Goal: Communication & Community: Participate in discussion

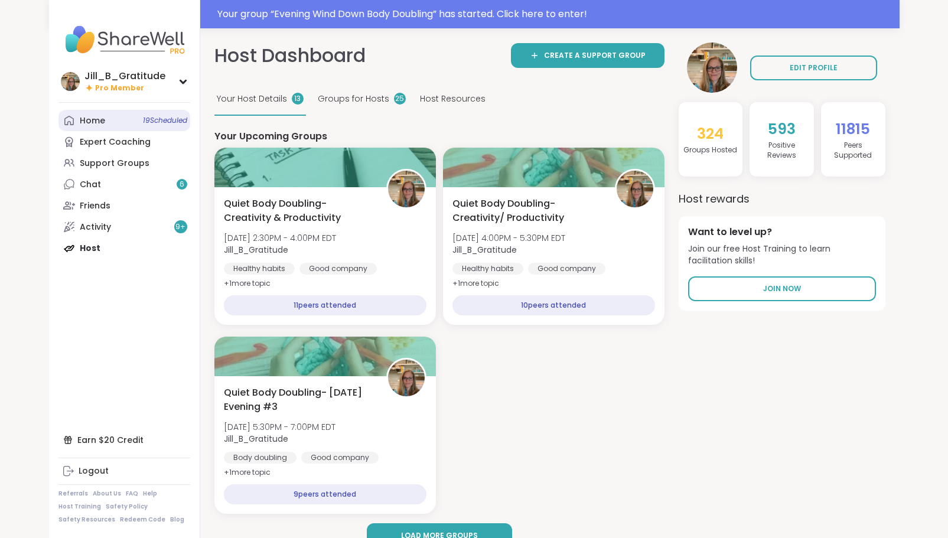
click at [122, 123] on link "Home 19 Scheduled" at bounding box center [124, 120] width 132 height 21
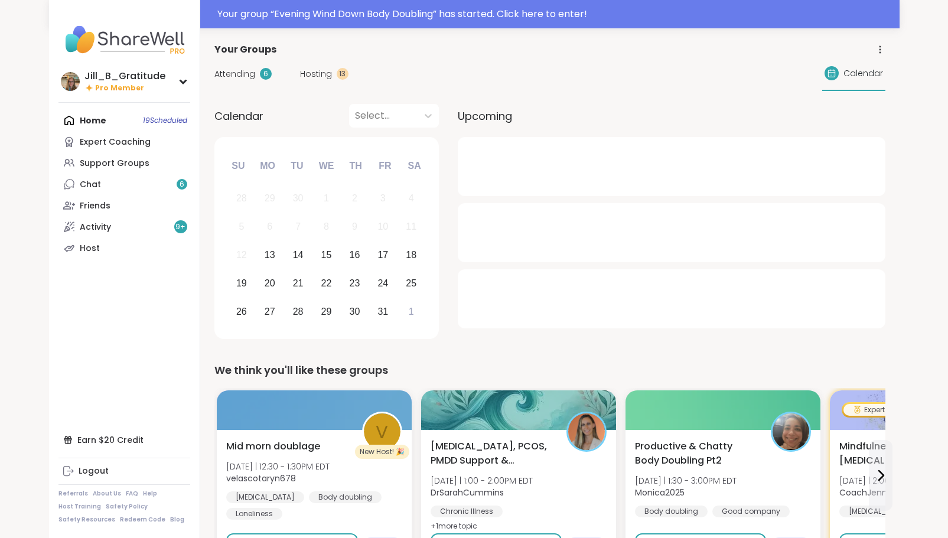
click at [229, 66] on div "Attending 6 Hosting 13 Calendar" at bounding box center [549, 74] width 671 height 34
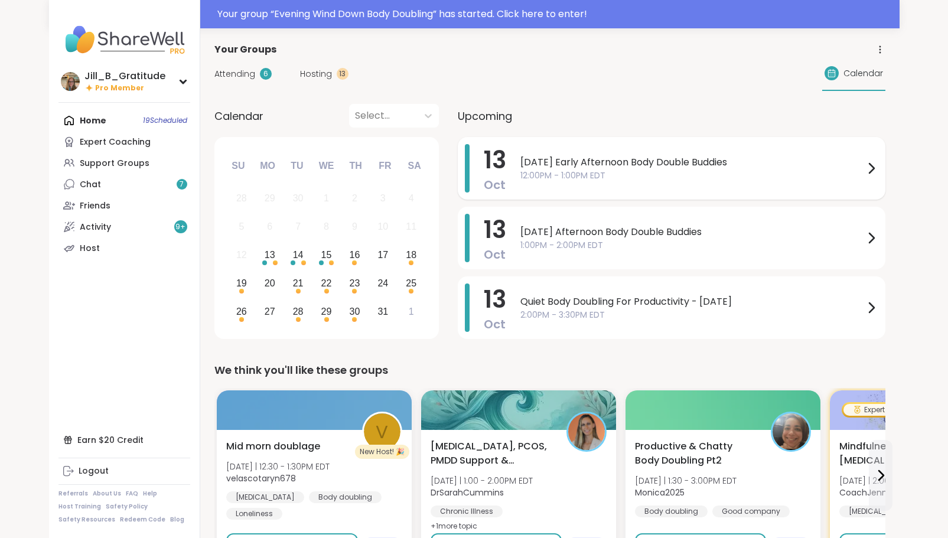
click at [579, 186] on div "Monday Early Afternoon Body Double Buddies 12:00PM - 1:00PM EDT" at bounding box center [699, 168] width 358 height 48
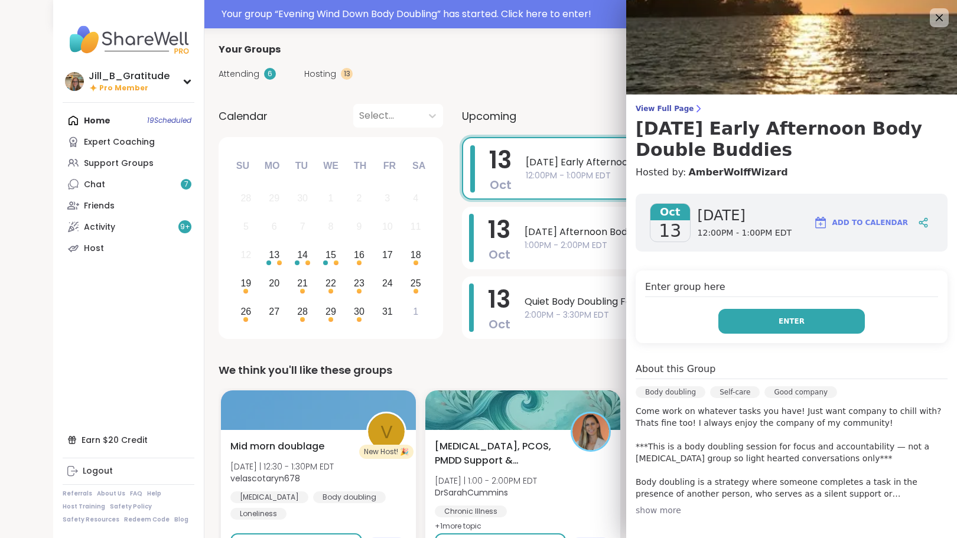
click at [792, 324] on button "Enter" at bounding box center [791, 321] width 146 height 25
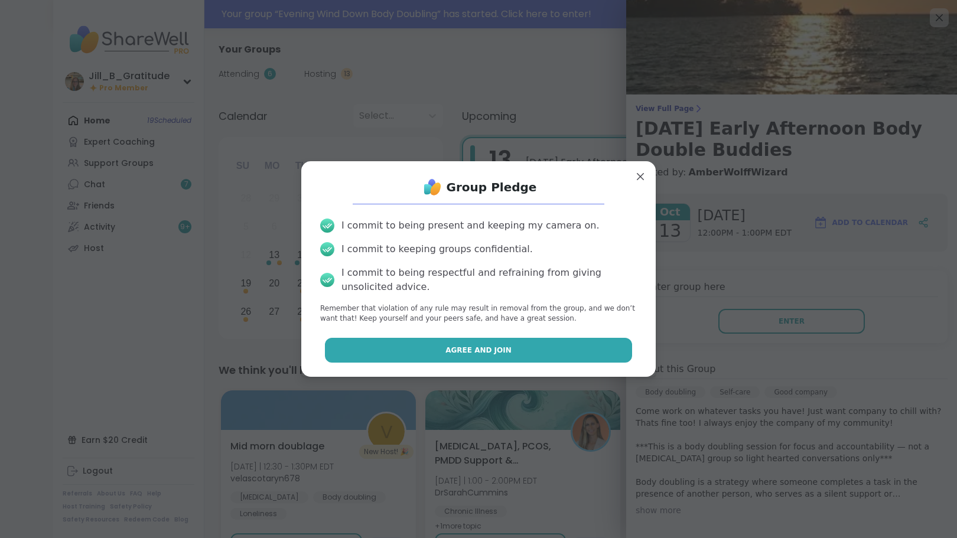
click at [537, 344] on button "Agree and Join" at bounding box center [479, 350] width 308 height 25
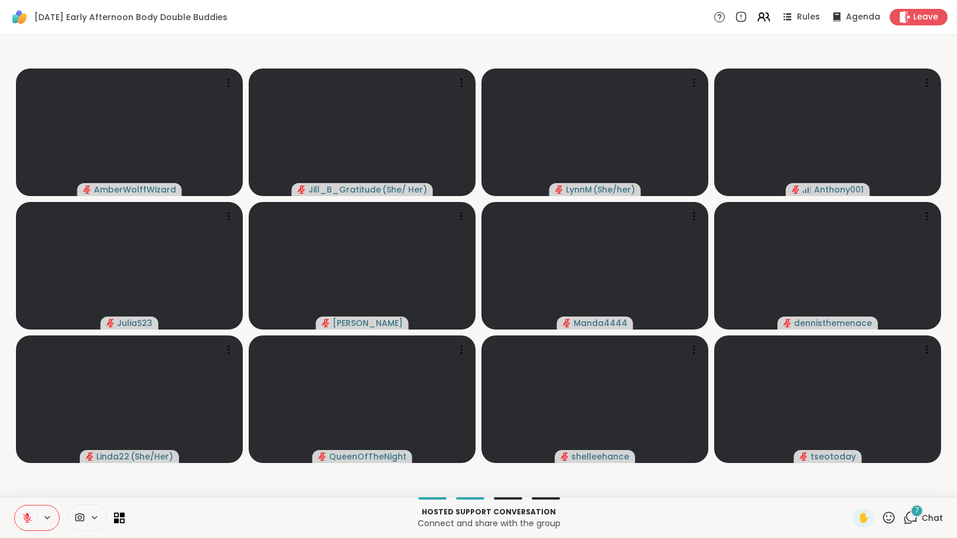
click at [903, 510] on icon at bounding box center [910, 517] width 15 height 15
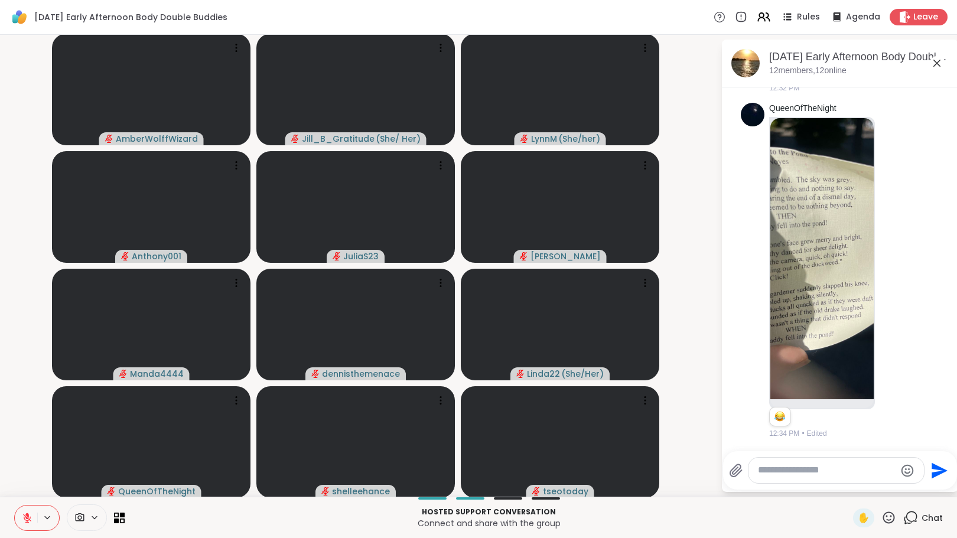
scroll to position [1597, 0]
click at [784, 289] on img at bounding box center [821, 258] width 103 height 281
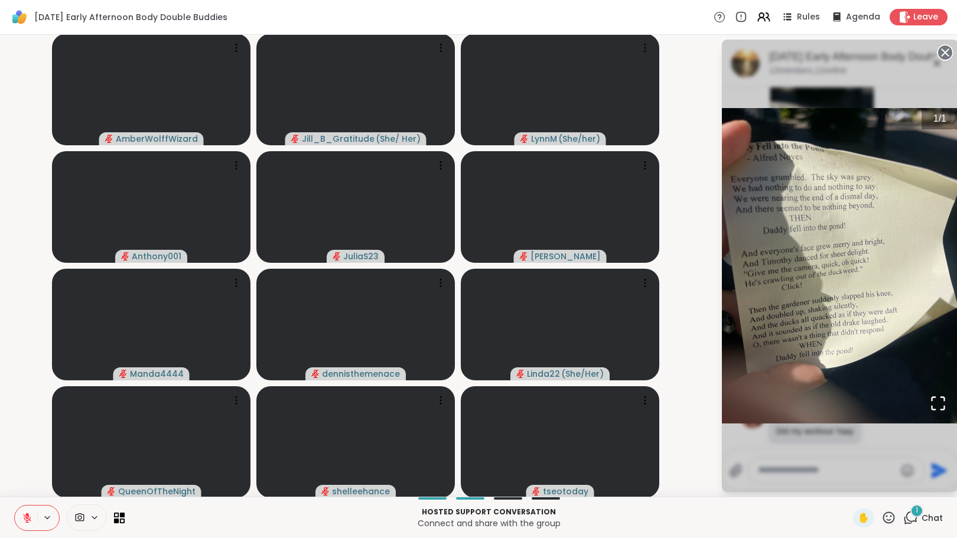
scroll to position [1677, 0]
click at [938, 48] on circle at bounding box center [945, 52] width 14 height 14
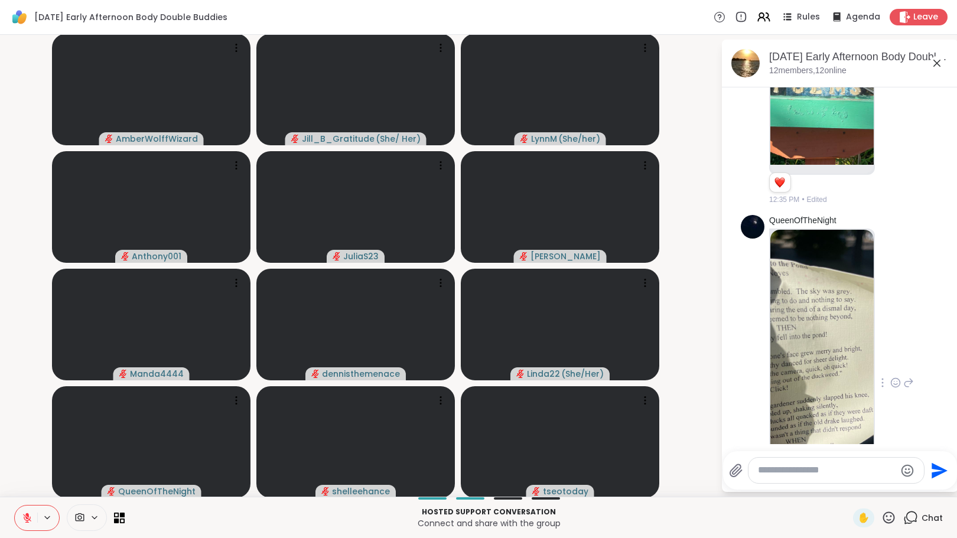
scroll to position [1264, 0]
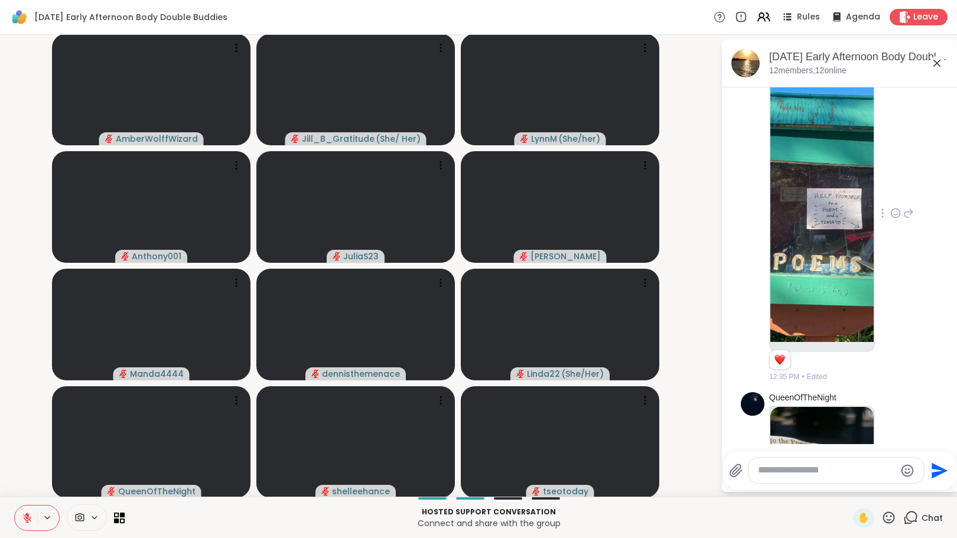
click at [827, 249] on img at bounding box center [821, 201] width 103 height 281
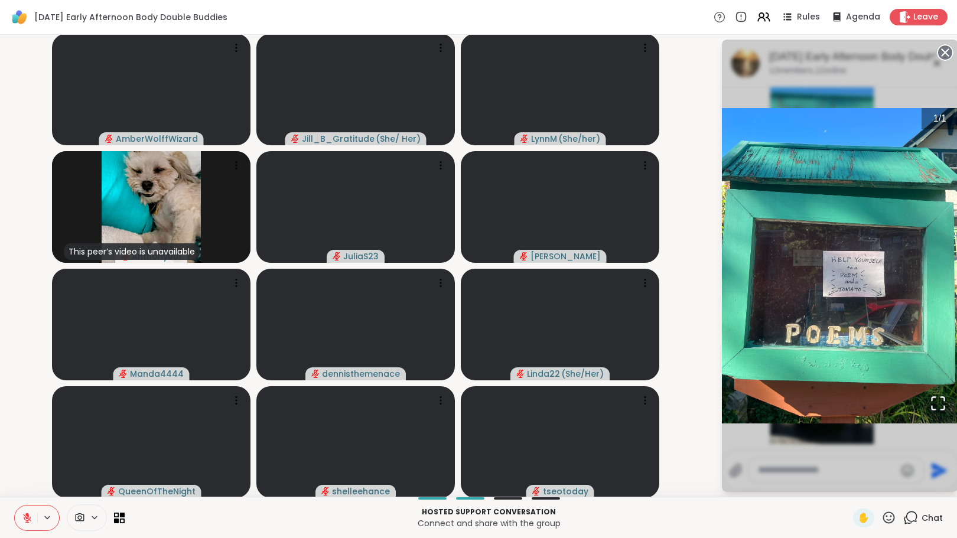
click at [938, 48] on circle at bounding box center [945, 52] width 14 height 14
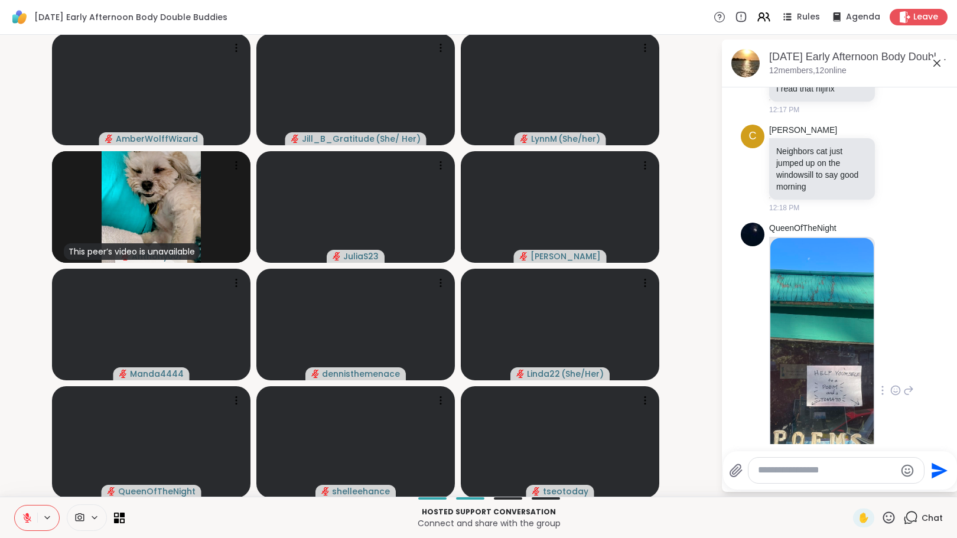
scroll to position [1205, 0]
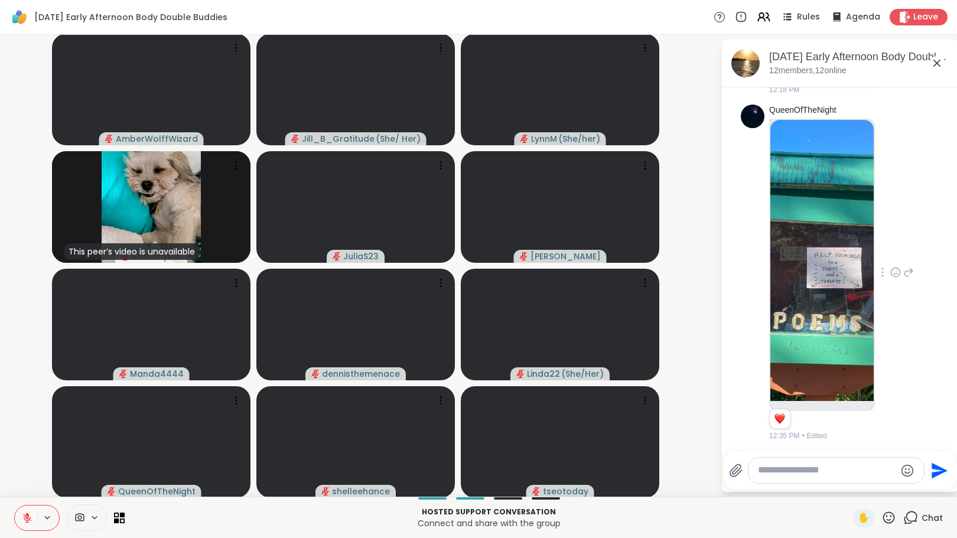
click at [890, 278] on icon at bounding box center [895, 272] width 11 height 12
click at [890, 259] on div "Select Reaction: Heart" at bounding box center [895, 253] width 11 height 11
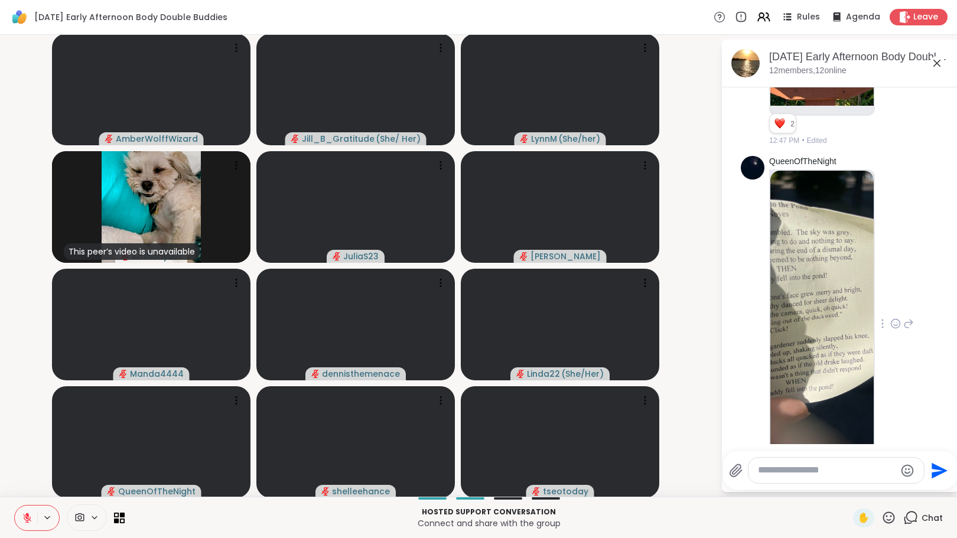
scroll to position [1677, 0]
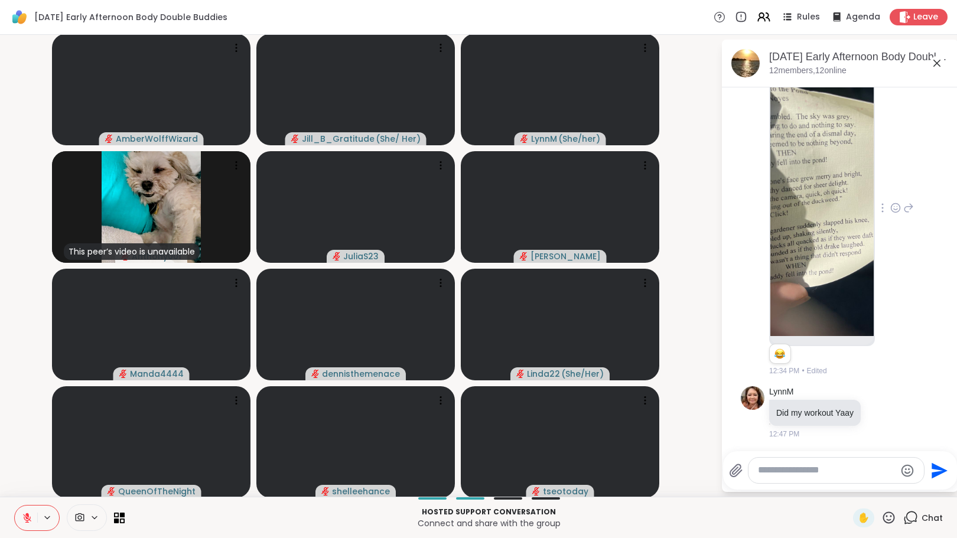
click at [891, 210] on icon at bounding box center [895, 207] width 9 height 9
click at [890, 189] on div "Select Reaction: Heart" at bounding box center [895, 189] width 11 height 11
click at [876, 412] on icon at bounding box center [881, 412] width 11 height 12
click at [876, 390] on div "Select Reaction: Heart" at bounding box center [881, 393] width 11 height 11
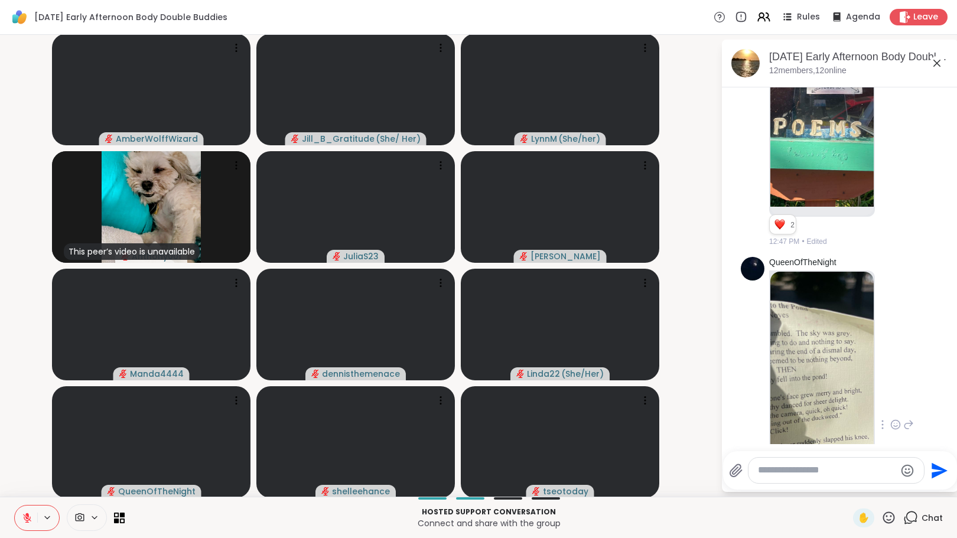
scroll to position [1694, 0]
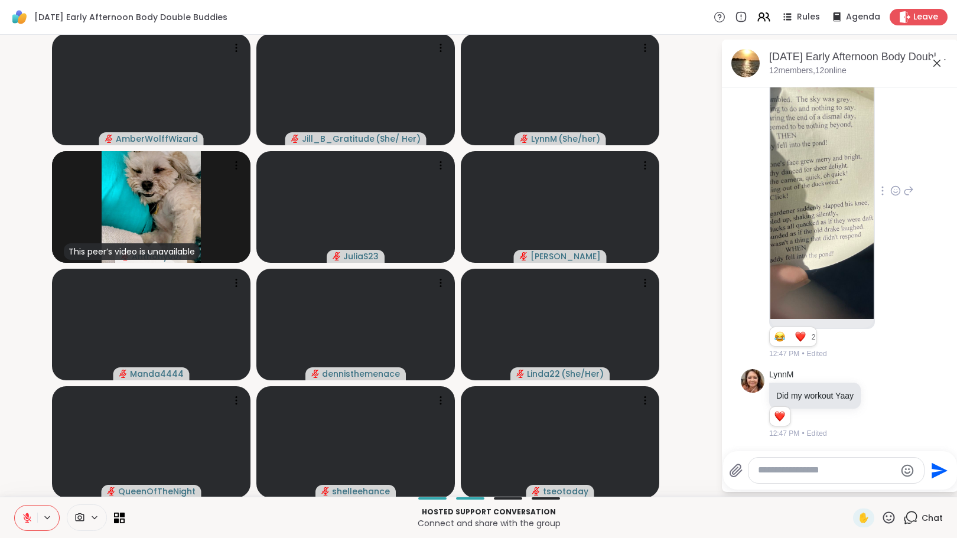
click at [793, 470] on textarea "Type your message" at bounding box center [827, 470] width 138 height 12
type textarea "*"
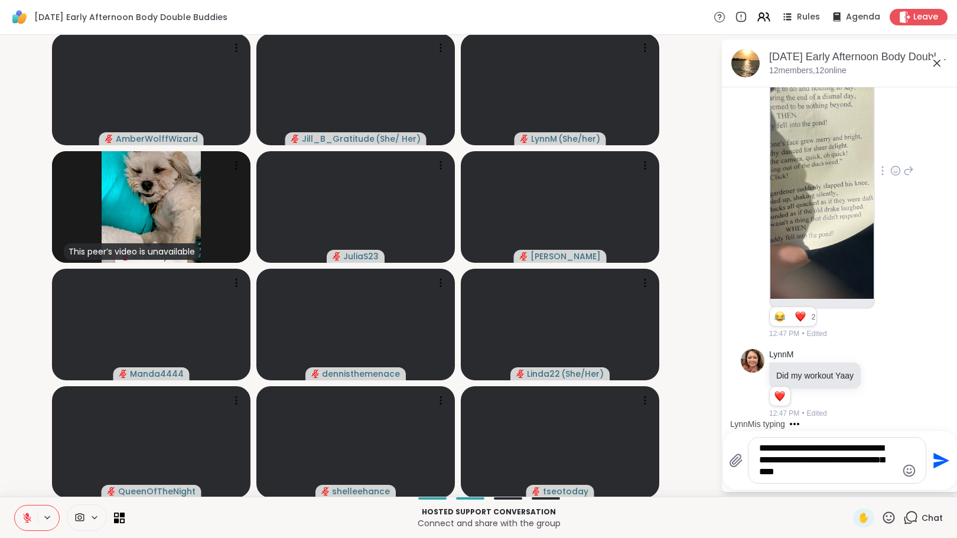
type textarea "**********"
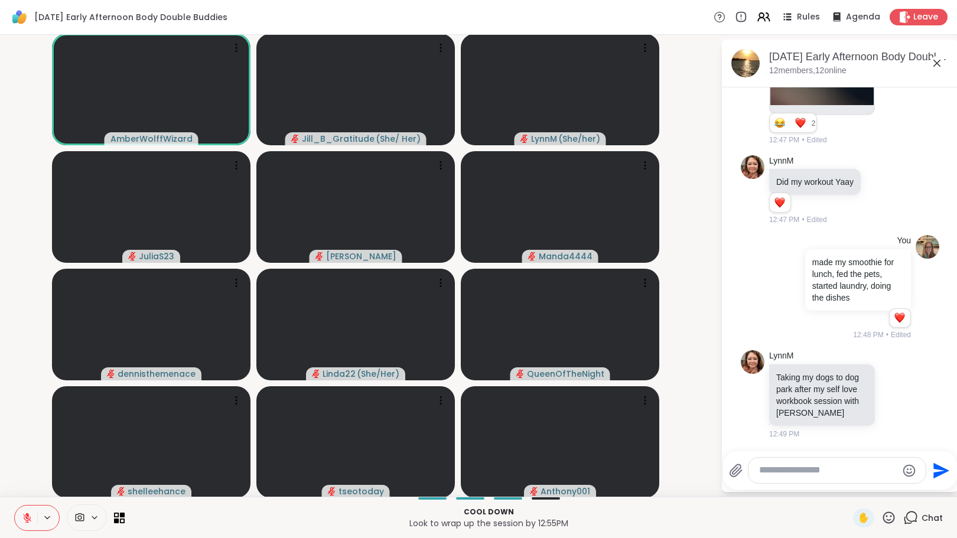
scroll to position [2018, 0]
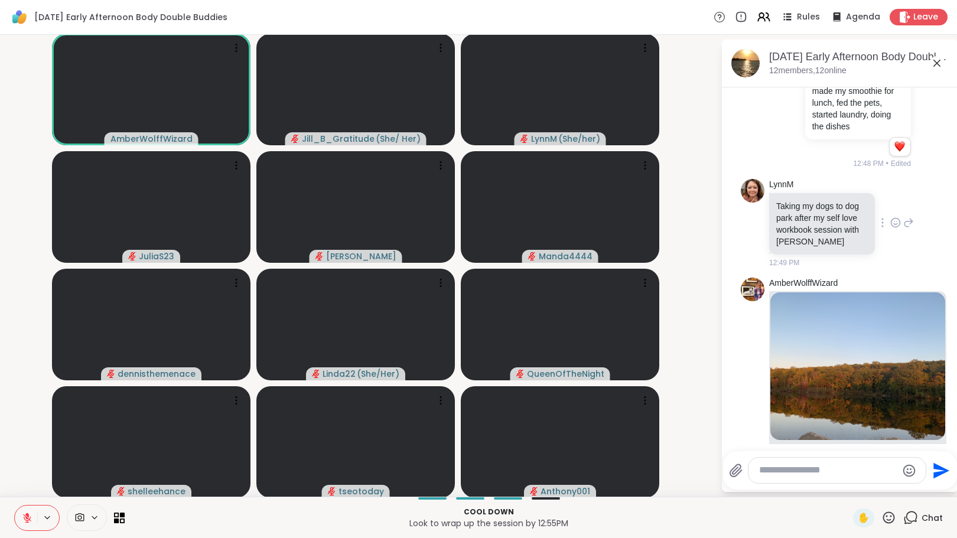
click at [891, 227] on icon at bounding box center [895, 222] width 9 height 9
click at [890, 209] on div "Select Reaction: Heart" at bounding box center [895, 203] width 11 height 11
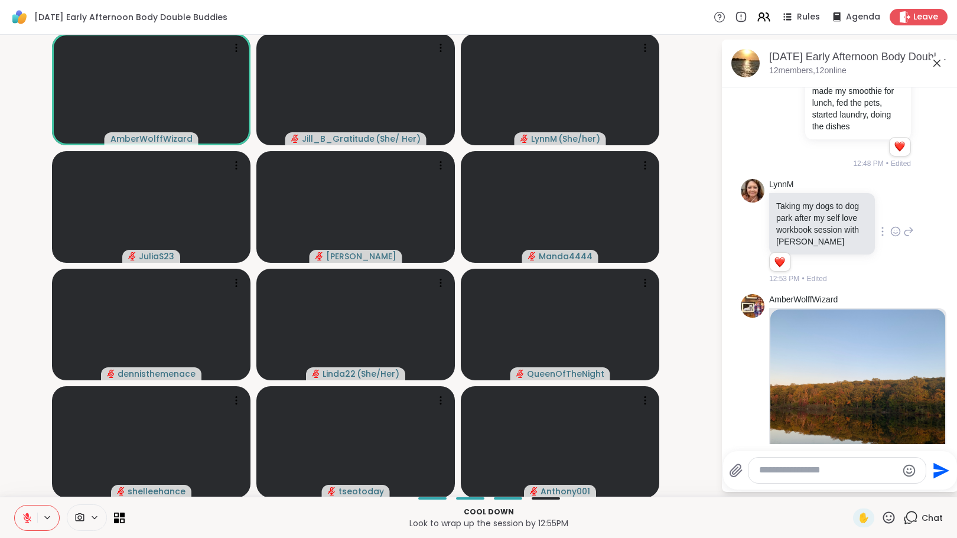
scroll to position [2227, 0]
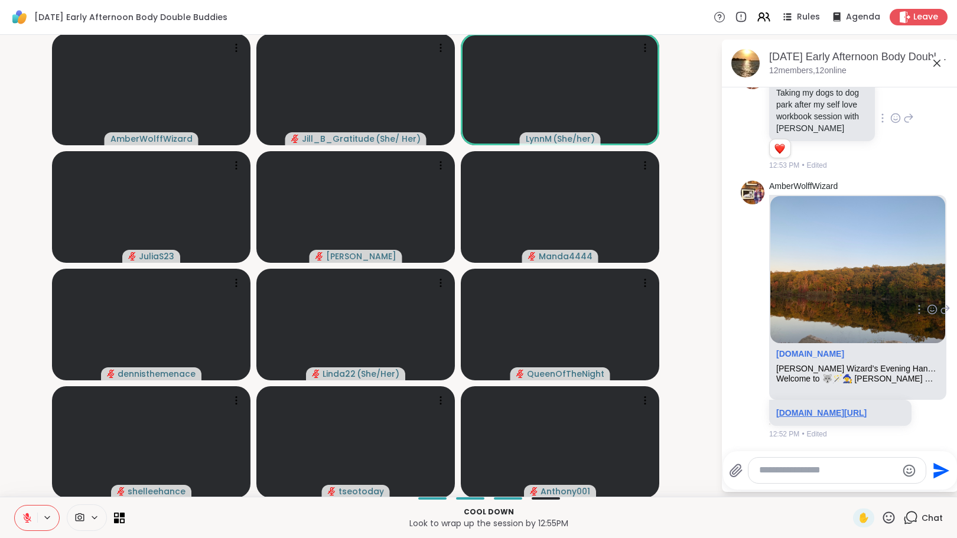
click at [800, 408] on link "sharewellnow.com/session/2e1b205e-4cfa-4a74-924c-3f860b4f612e" at bounding box center [821, 412] width 90 height 9
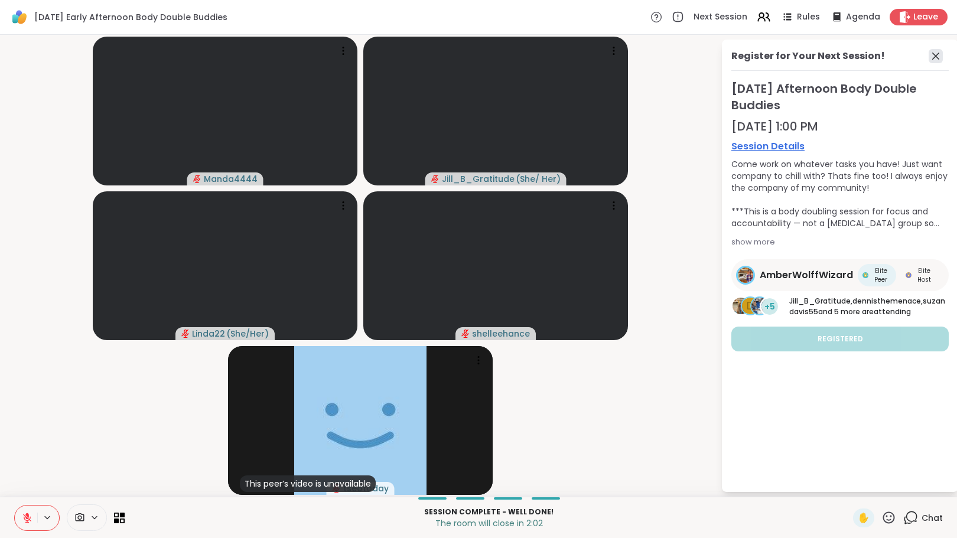
click at [931, 51] on icon at bounding box center [935, 56] width 14 height 14
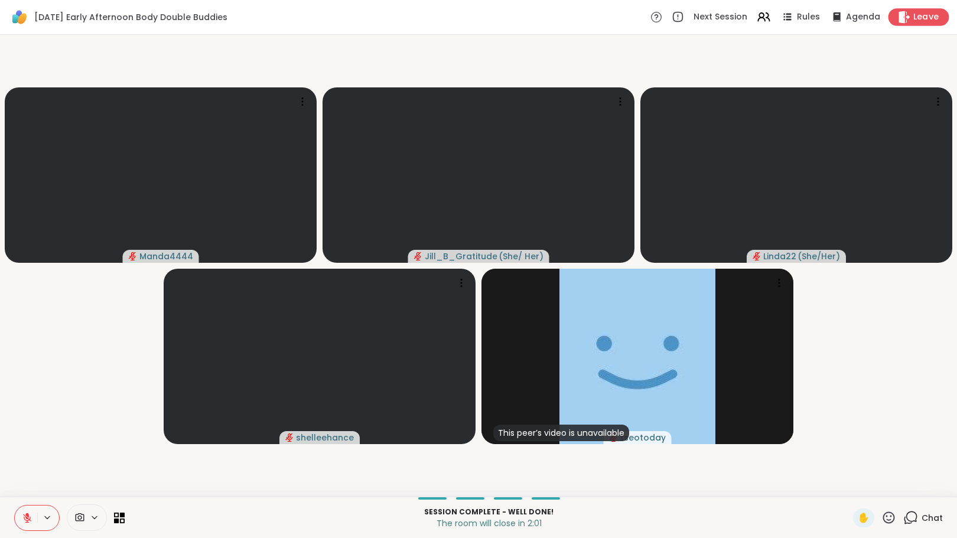
click at [902, 18] on div "Leave" at bounding box center [918, 16] width 61 height 17
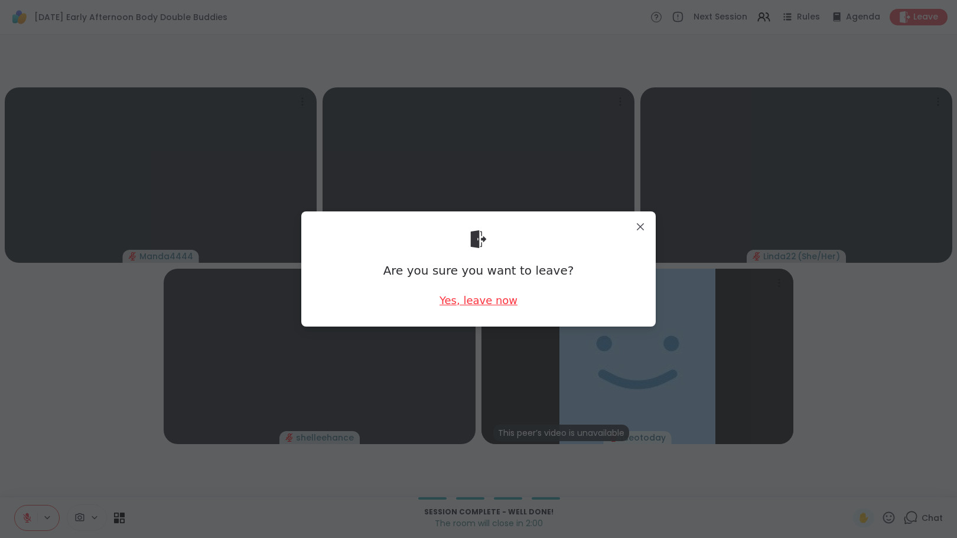
click at [479, 297] on div "Yes, leave now" at bounding box center [478, 300] width 78 height 15
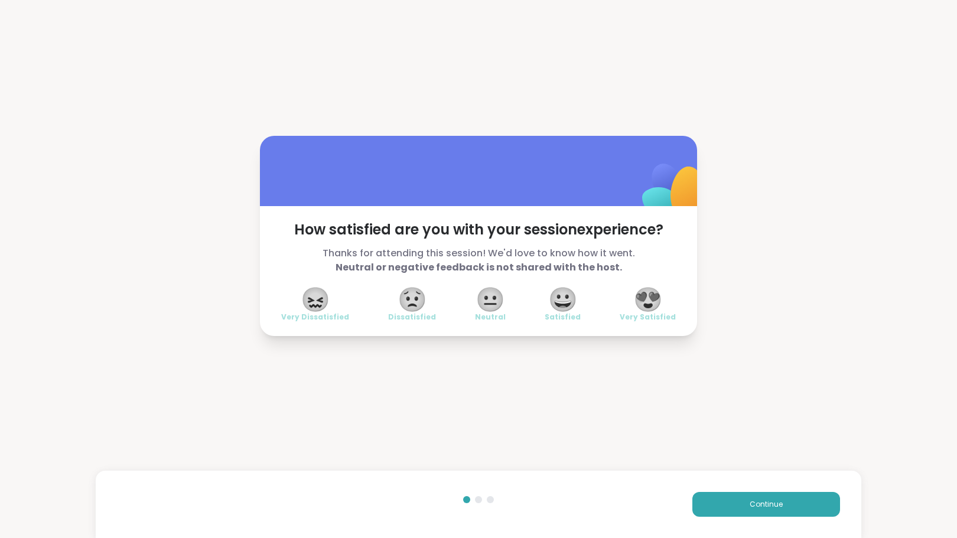
click at [660, 302] on span "😍" at bounding box center [648, 299] width 30 height 21
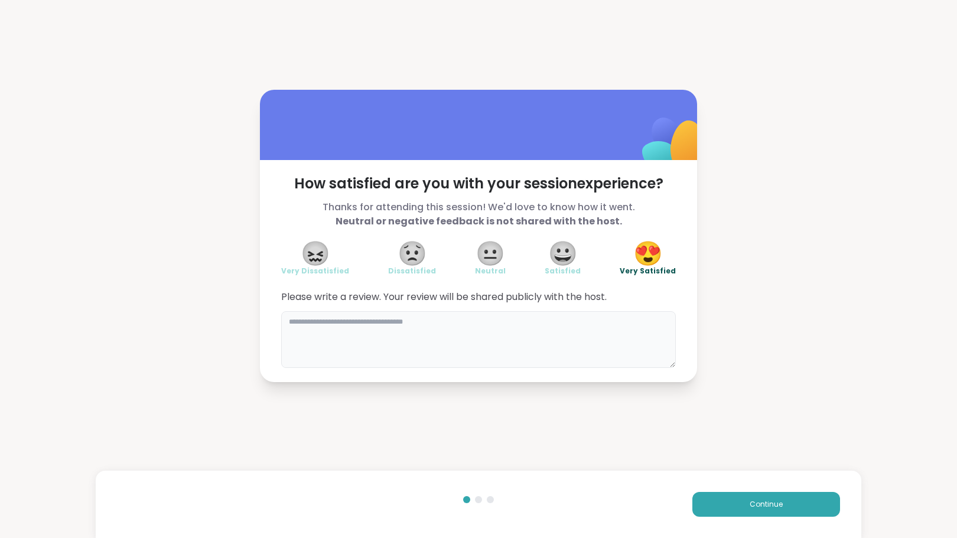
click at [596, 341] on textarea at bounding box center [478, 339] width 394 height 57
type textarea "**********"
click at [750, 509] on span "Continue" at bounding box center [765, 504] width 33 height 11
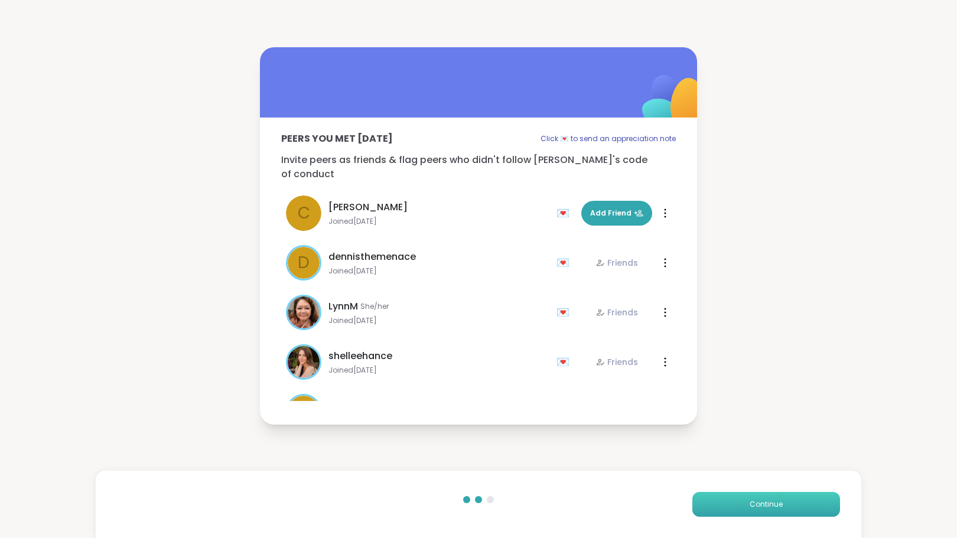
click at [750, 509] on span "Continue" at bounding box center [765, 504] width 33 height 11
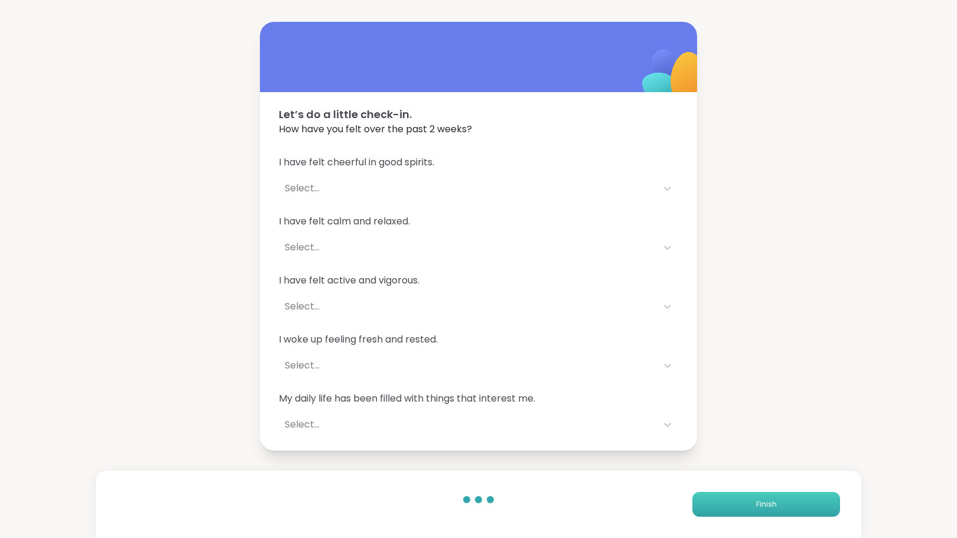
click at [756, 509] on span "Finish" at bounding box center [766, 504] width 21 height 11
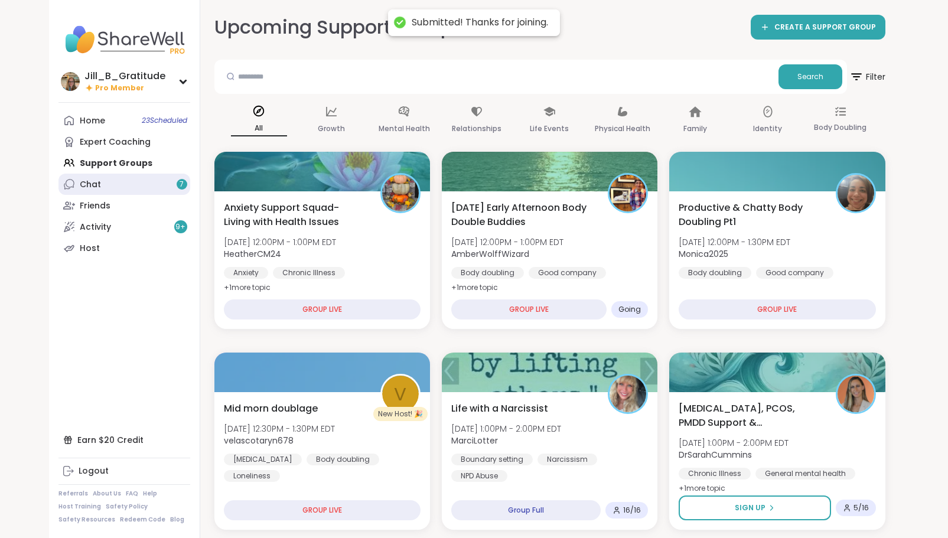
click at [122, 185] on link "Chat 7" at bounding box center [124, 184] width 132 height 21
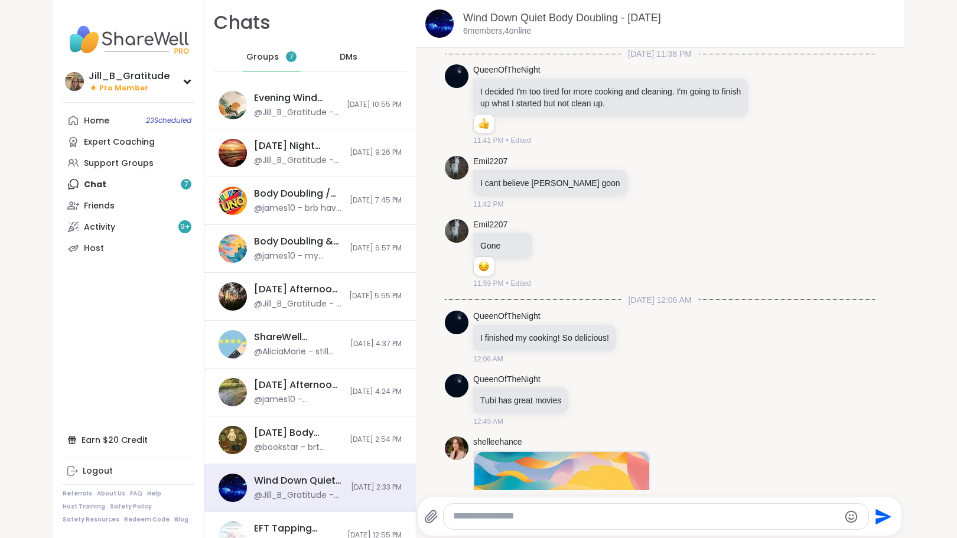
scroll to position [296, 0]
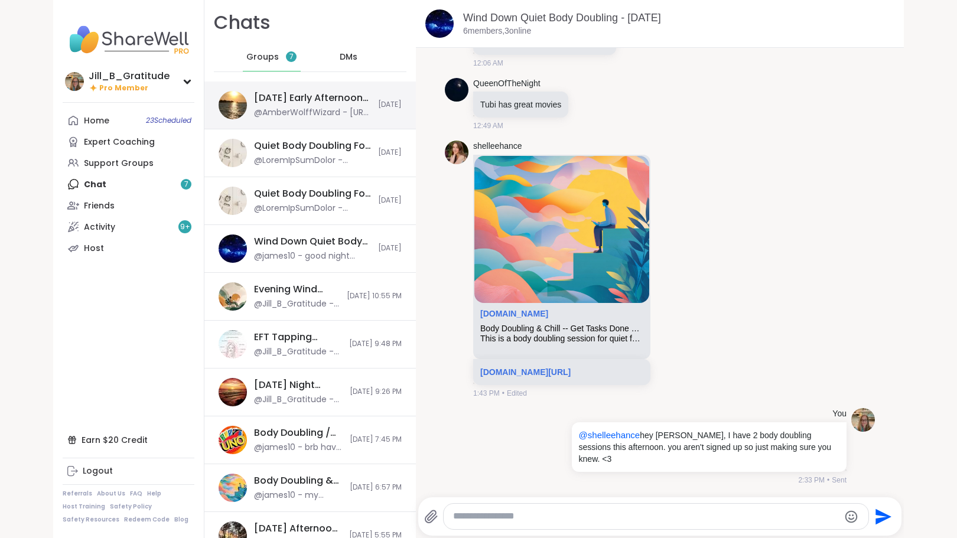
click at [276, 107] on div "@AmberWolffWizard - https://sharewellnow.com/session/2e1b205e-4cfa-4a74-924c-3f…" at bounding box center [312, 113] width 117 height 12
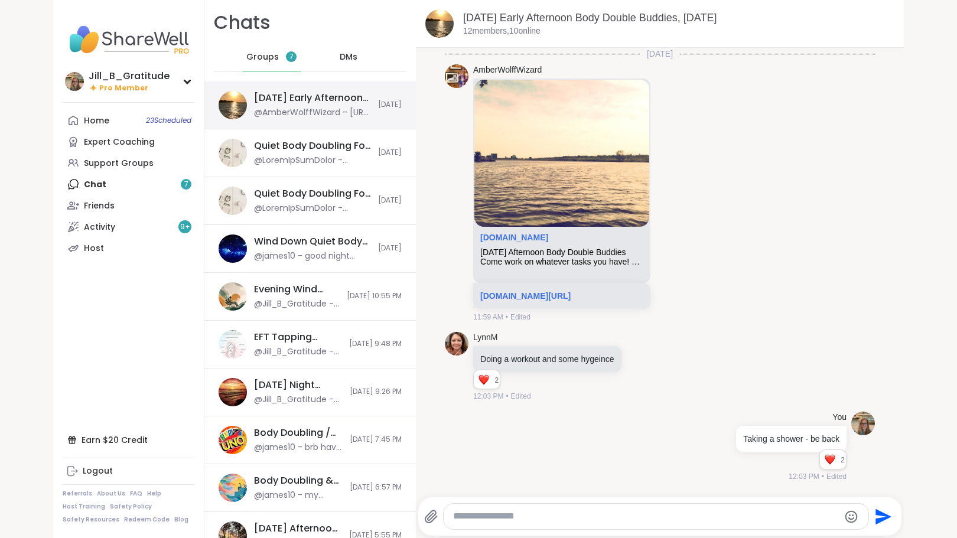
scroll to position [1873, 0]
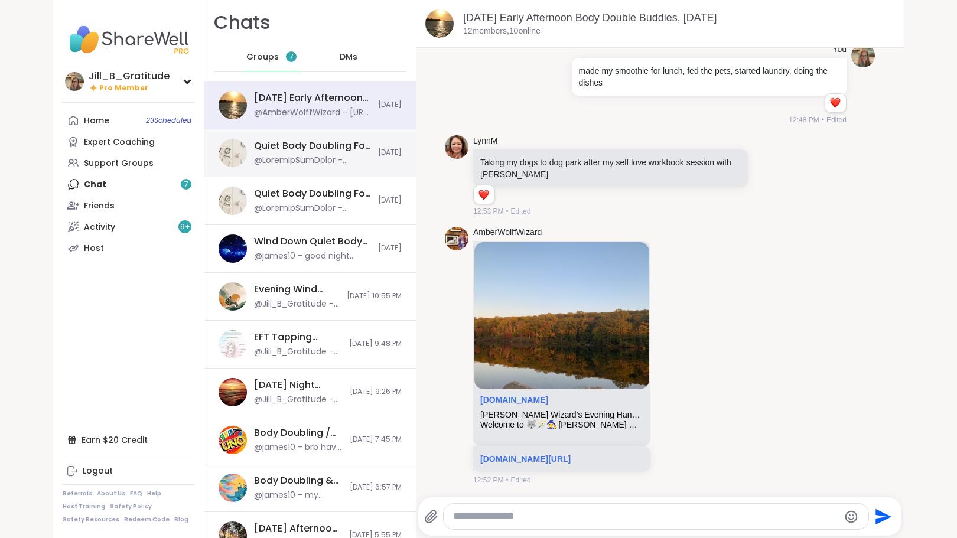
click at [287, 139] on div "Quiet Body Doubling For Productivity - Monday, Oct 13" at bounding box center [312, 145] width 117 height 13
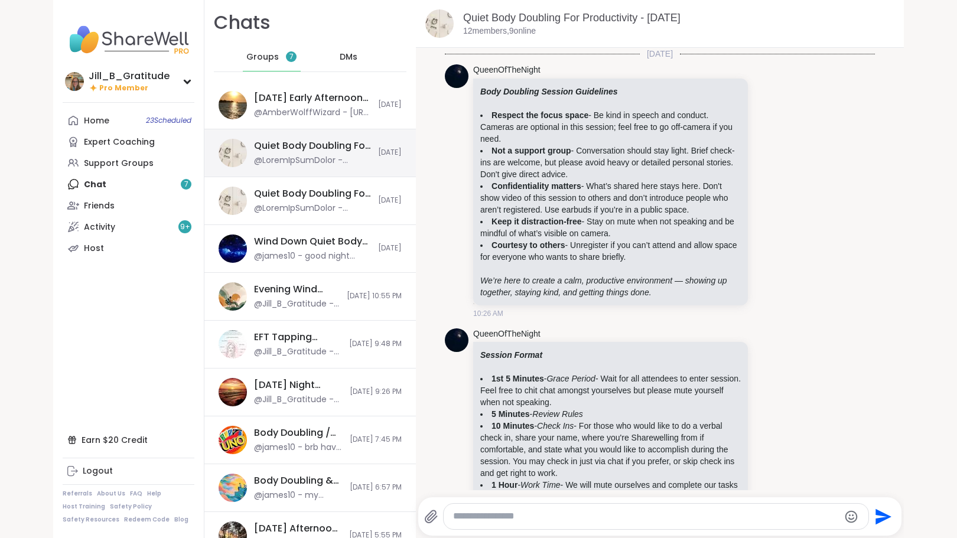
scroll to position [132, 0]
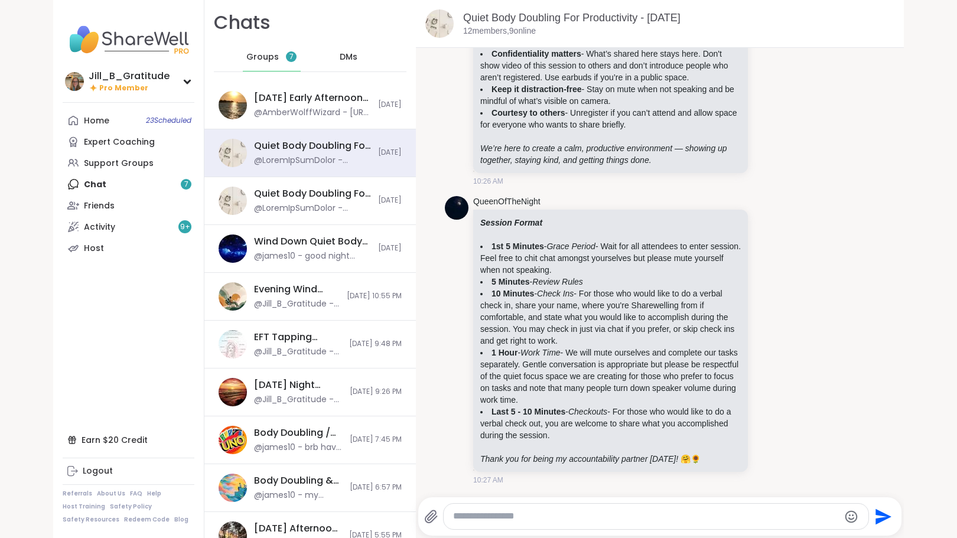
click at [289, 58] on span "7" at bounding box center [291, 57] width 4 height 10
click at [305, 214] on div "Quiet Body Doubling For Productivity - Monday, Oct 13 Today" at bounding box center [309, 201] width 211 height 48
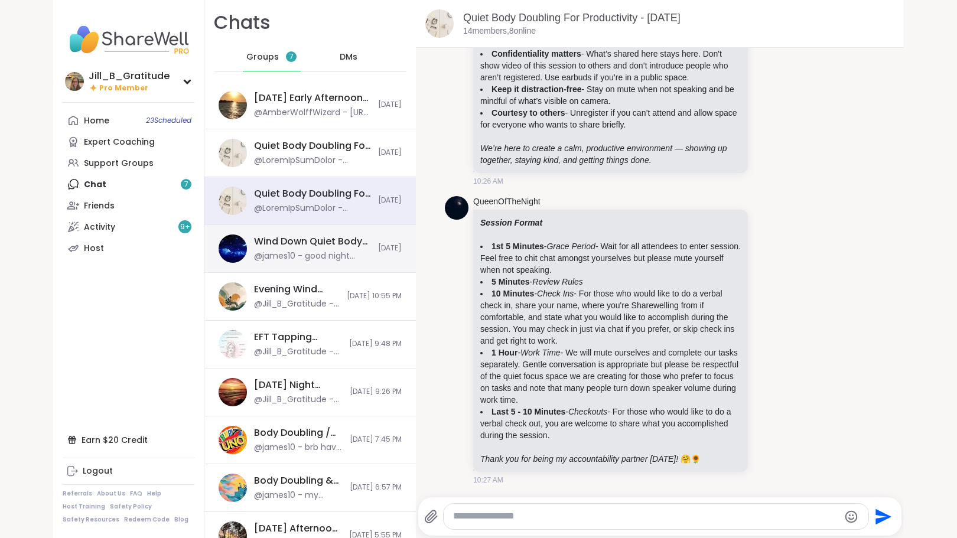
click at [307, 243] on div "Wind Down Quiet Body Doubling - Sunday, Oct 12" at bounding box center [312, 241] width 117 height 13
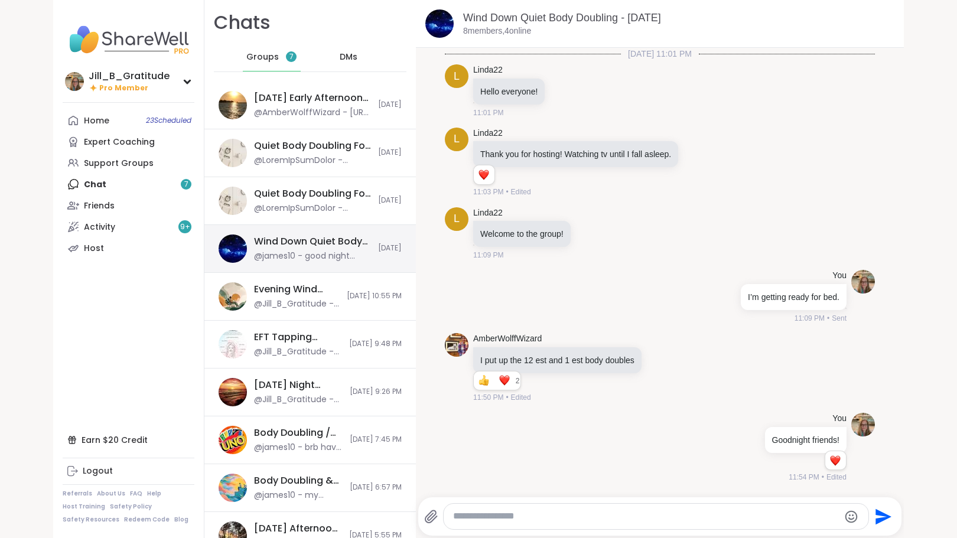
scroll to position [736, 0]
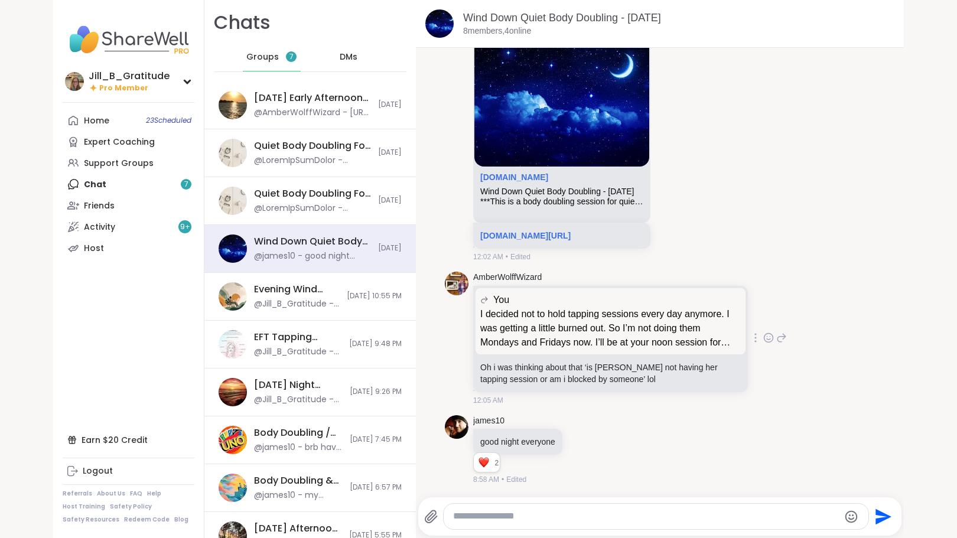
click at [763, 331] on div at bounding box center [768, 338] width 11 height 14
click at [617, 316] on div "Select Reaction: Joy" at bounding box center [622, 319] width 11 height 11
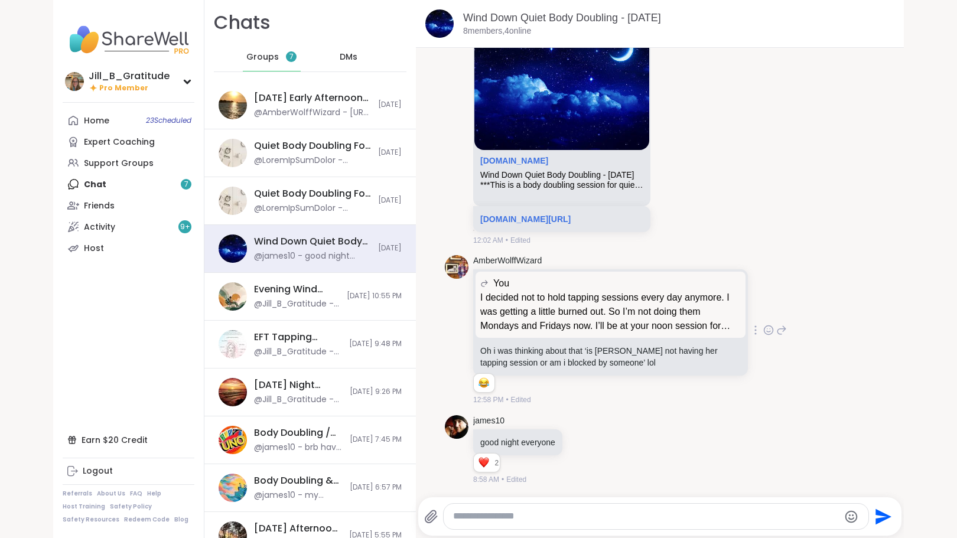
scroll to position [752, 0]
click at [586, 451] on div at bounding box center [582, 450] width 37 height 14
click at [579, 450] on icon at bounding box center [582, 450] width 11 height 12
click at [577, 433] on div "Select Reaction: Heart" at bounding box center [582, 431] width 11 height 11
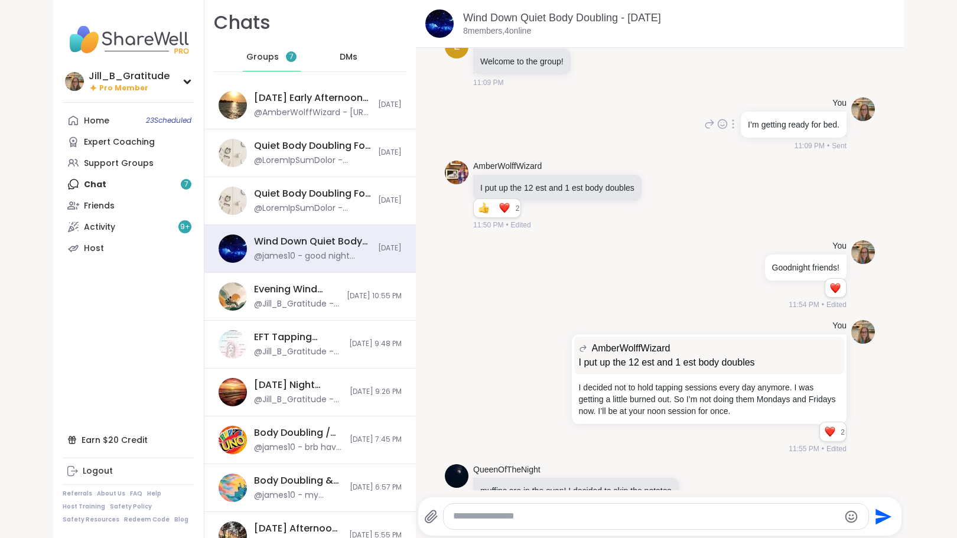
scroll to position [162, 0]
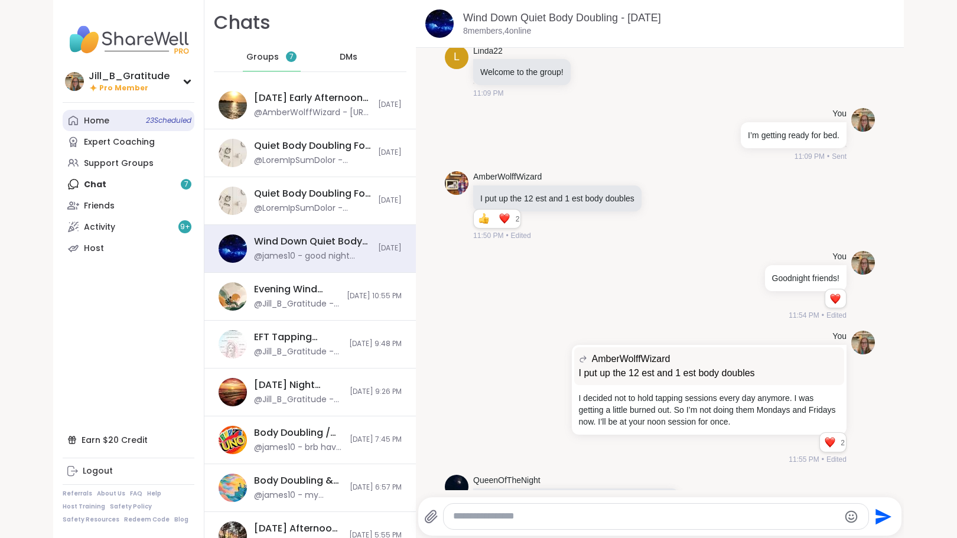
click at [135, 122] on link "Home 23 Scheduled" at bounding box center [129, 120] width 132 height 21
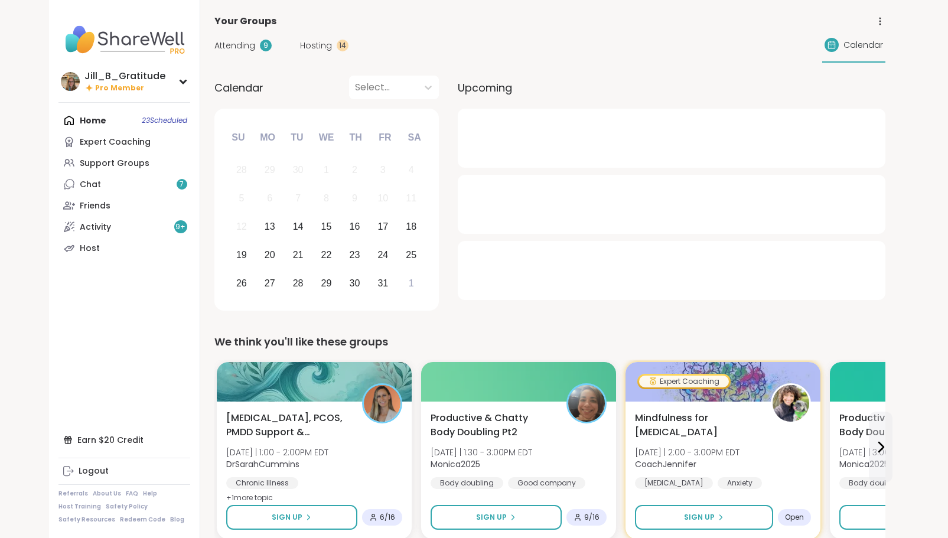
click at [236, 41] on span "Attending" at bounding box center [234, 46] width 41 height 12
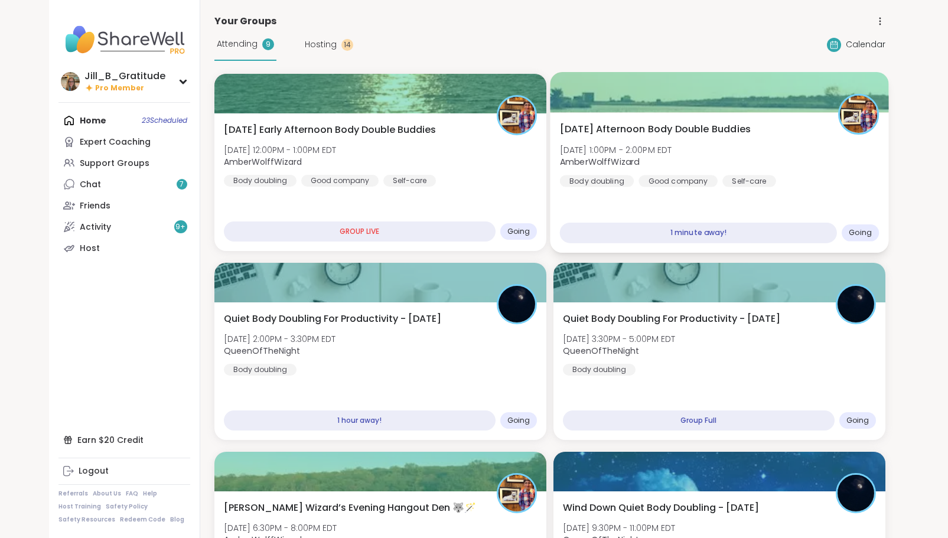
click at [727, 166] on div "Monday Afternoon Body Double Buddies Mon, Oct 13 | 1:00PM - 2:00PM EDT AmberWol…" at bounding box center [718, 154] width 319 height 65
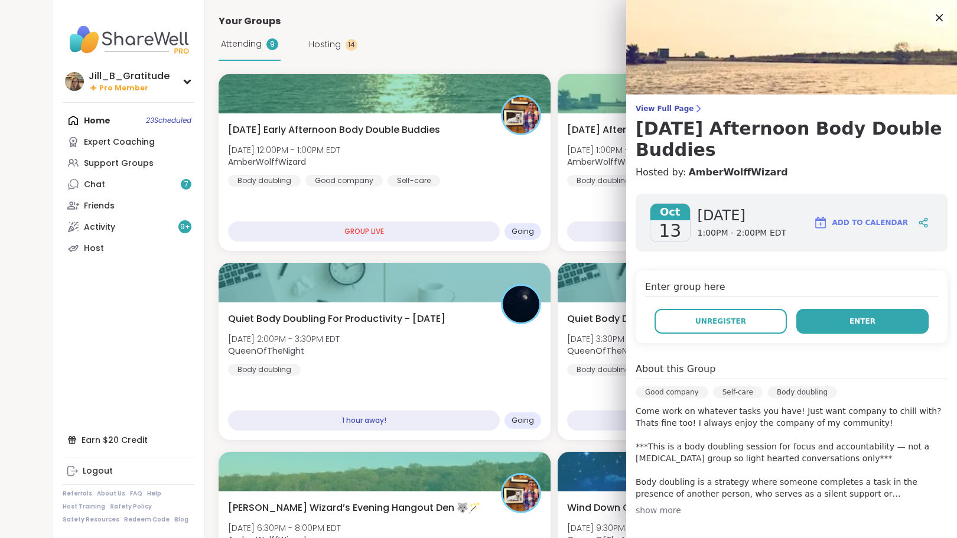
click at [826, 317] on button "Enter" at bounding box center [862, 321] width 132 height 25
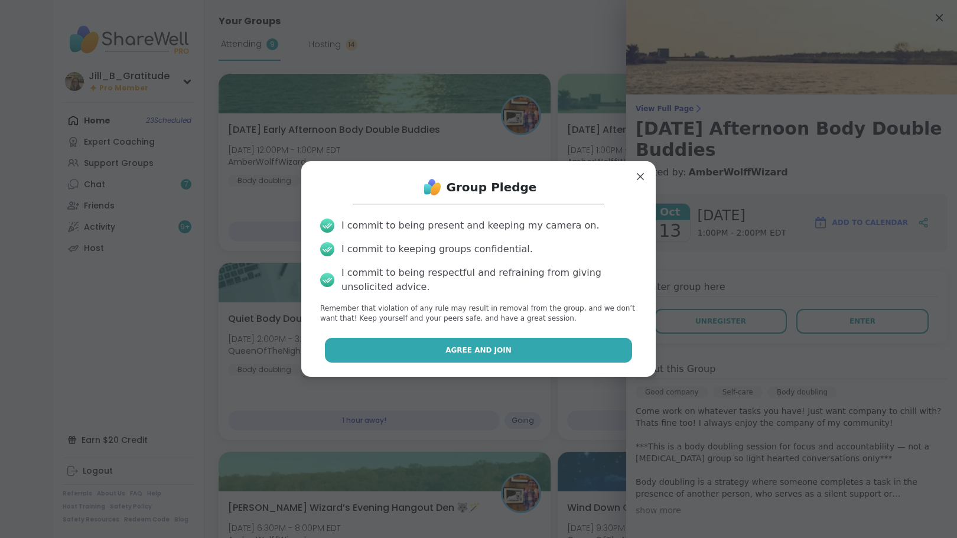
click at [514, 345] on button "Agree and Join" at bounding box center [479, 350] width 308 height 25
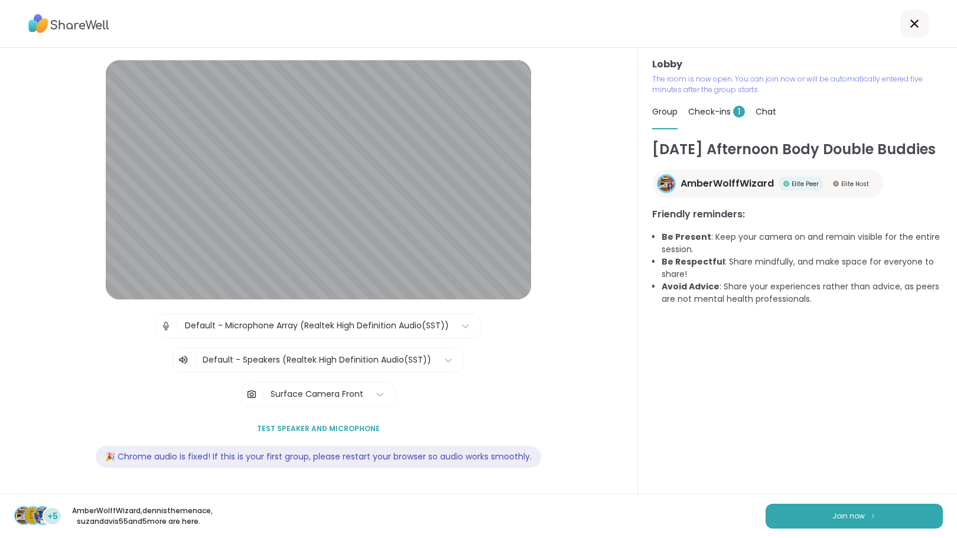
drag, startPoint x: 703, startPoint y: 115, endPoint x: 710, endPoint y: 126, distance: 13.8
click at [703, 115] on span "Check-ins 1" at bounding box center [716, 112] width 57 height 12
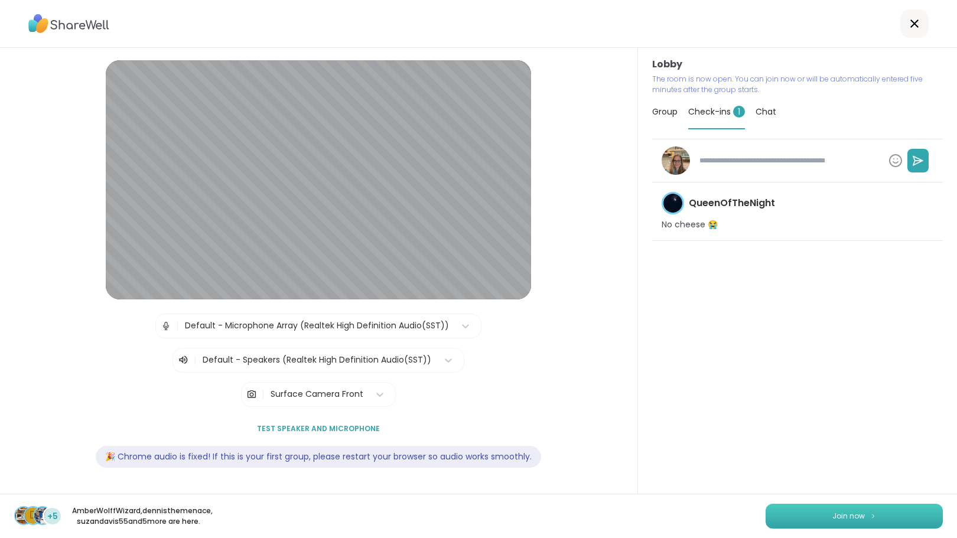
click at [841, 515] on span "Join now" at bounding box center [848, 516] width 32 height 11
type textarea "*"
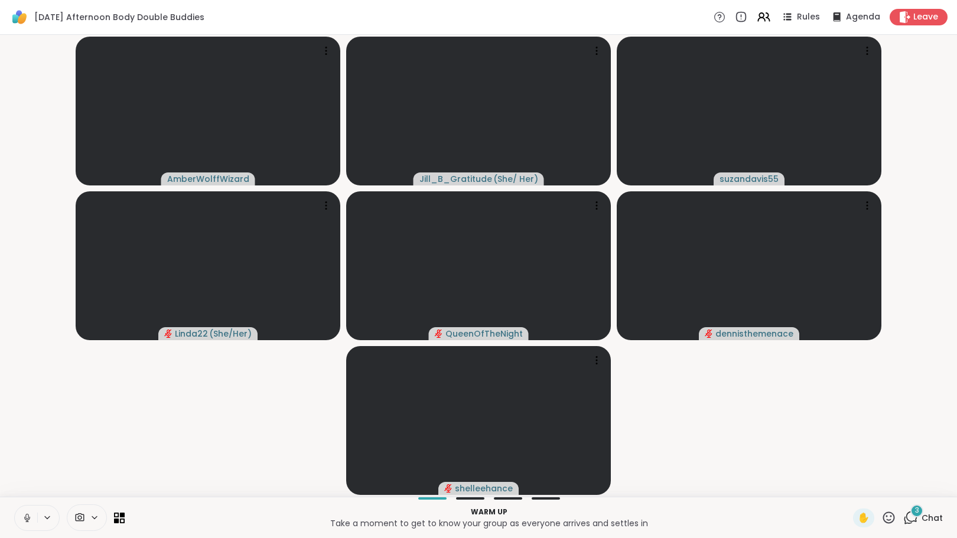
click at [903, 514] on icon at bounding box center [910, 517] width 15 height 15
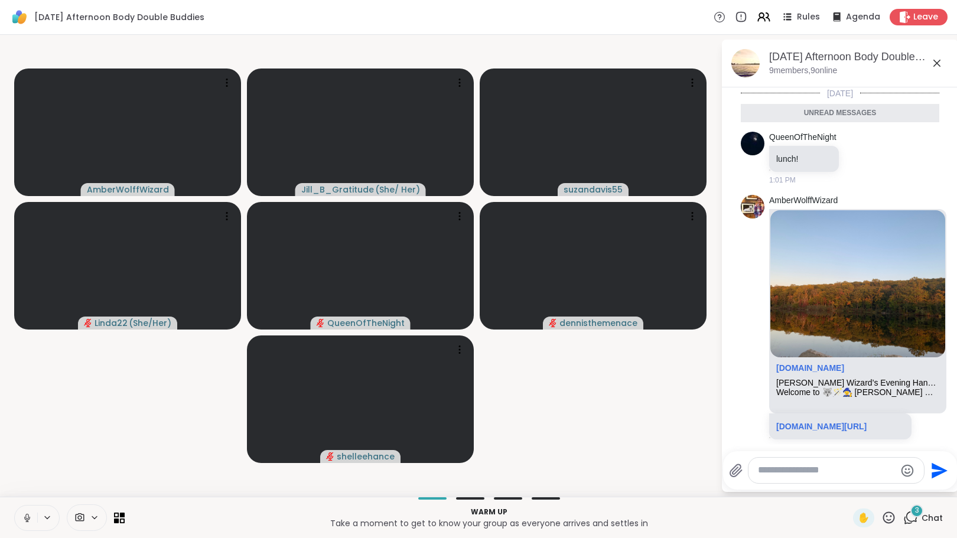
scroll to position [124, 0]
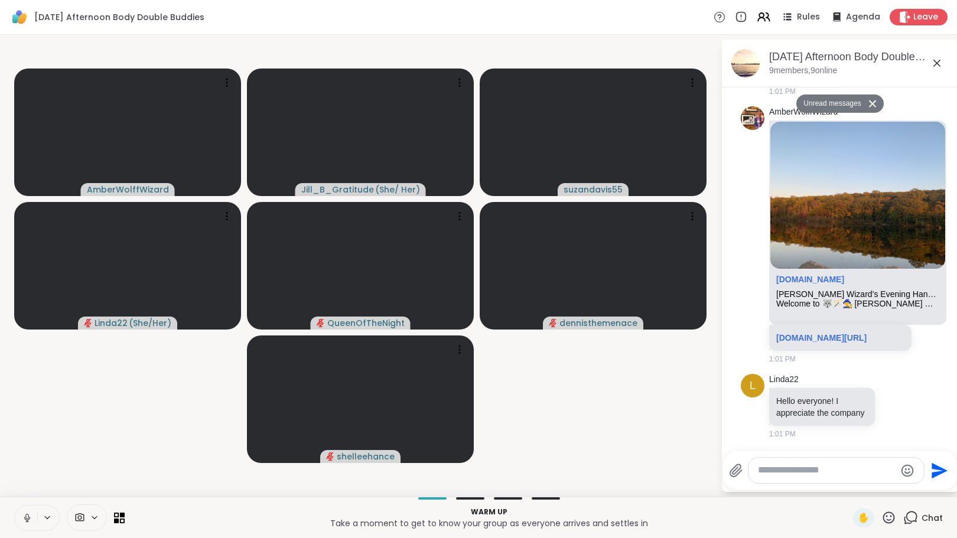
click at [791, 476] on textarea "Type your message" at bounding box center [827, 470] width 138 height 12
type textarea "*"
type textarea "**********"
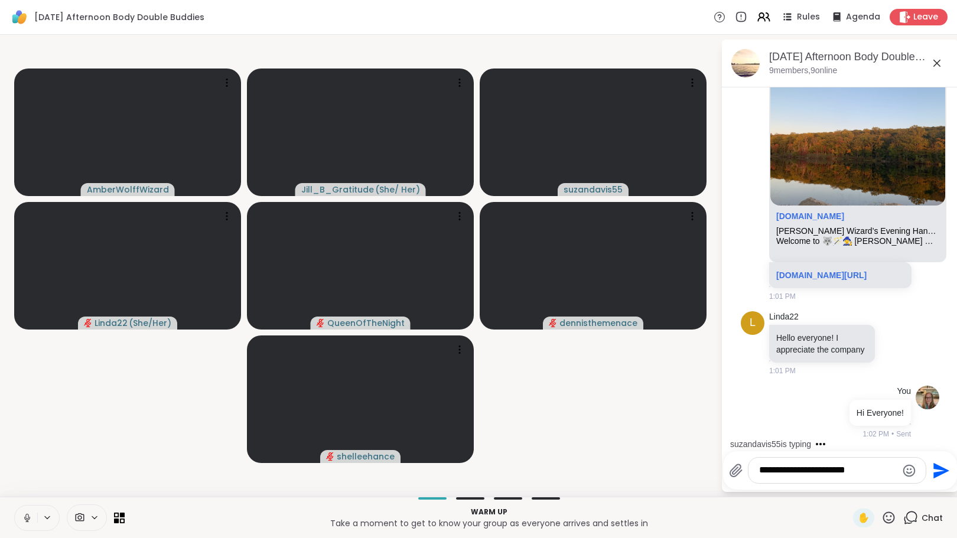
scroll to position [269, 0]
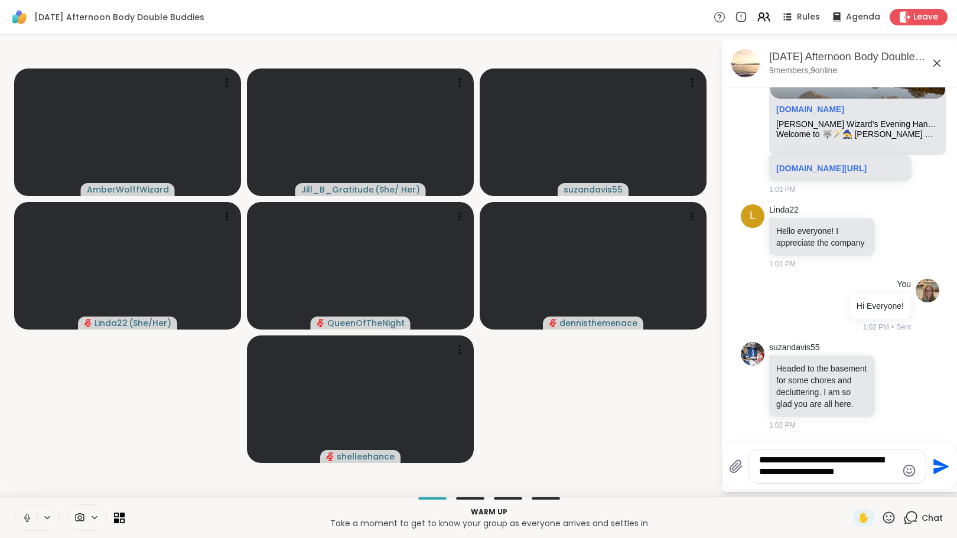
type textarea "**********"
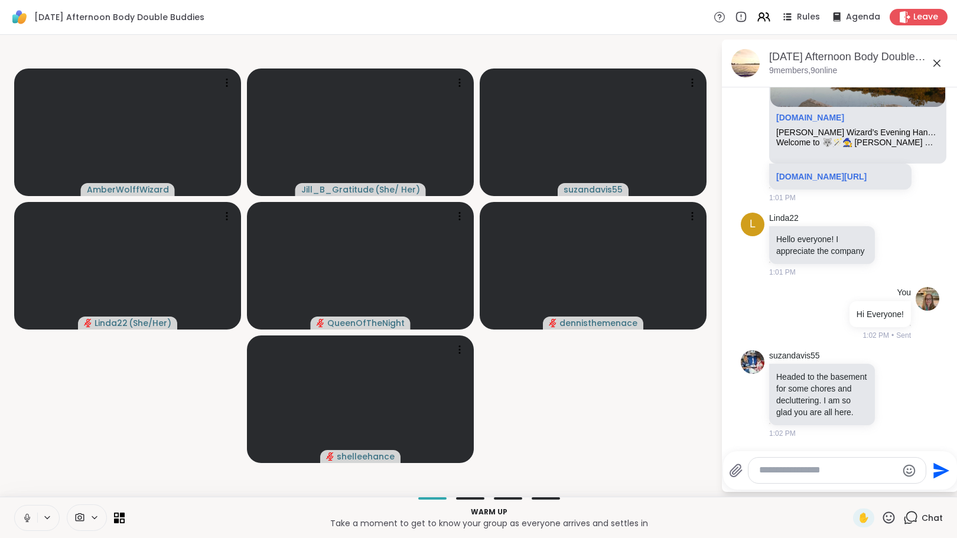
scroll to position [367, 0]
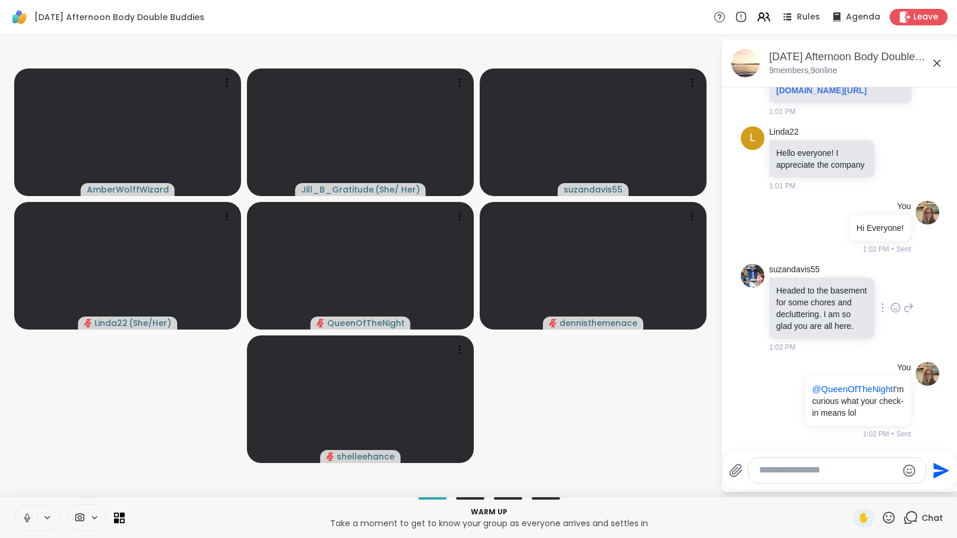
click at [890, 302] on icon at bounding box center [895, 308] width 11 height 12
click at [890, 283] on div "Select Reaction: Heart" at bounding box center [895, 288] width 11 height 11
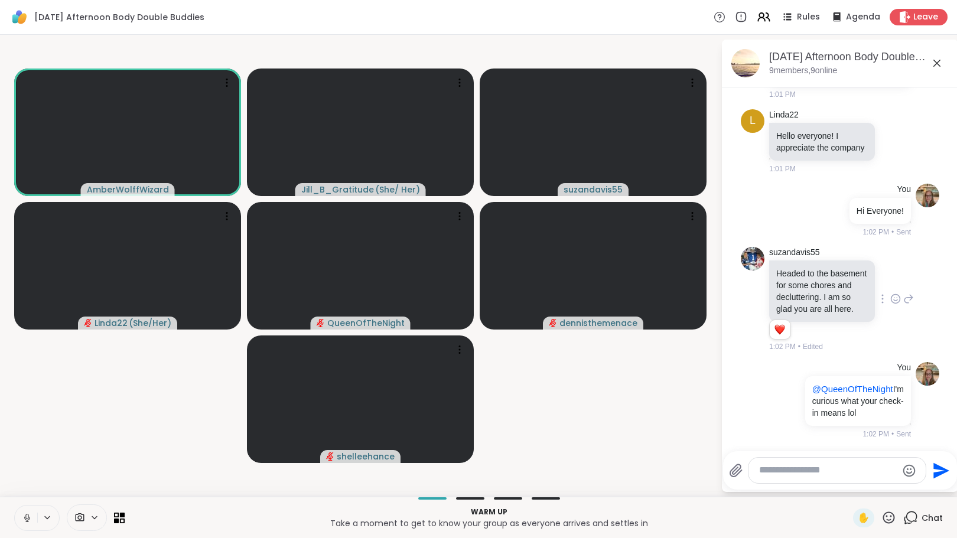
click at [29, 520] on icon at bounding box center [27, 518] width 11 height 11
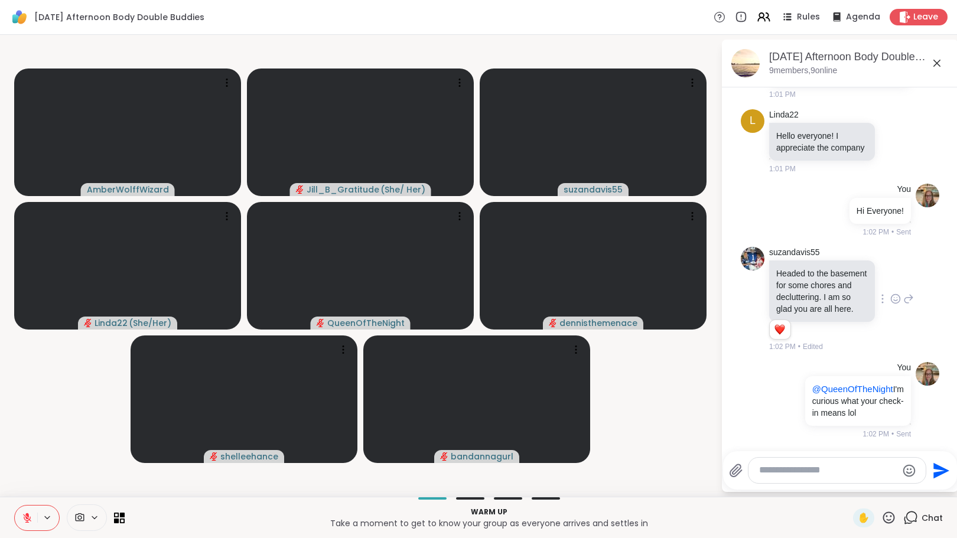
click at [24, 516] on icon at bounding box center [27, 518] width 11 height 11
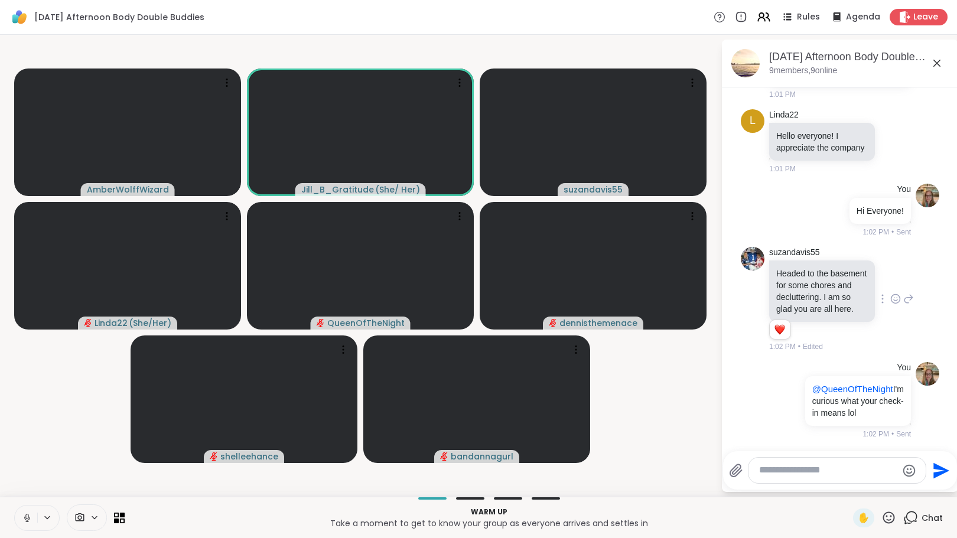
click at [30, 517] on icon at bounding box center [27, 518] width 11 height 11
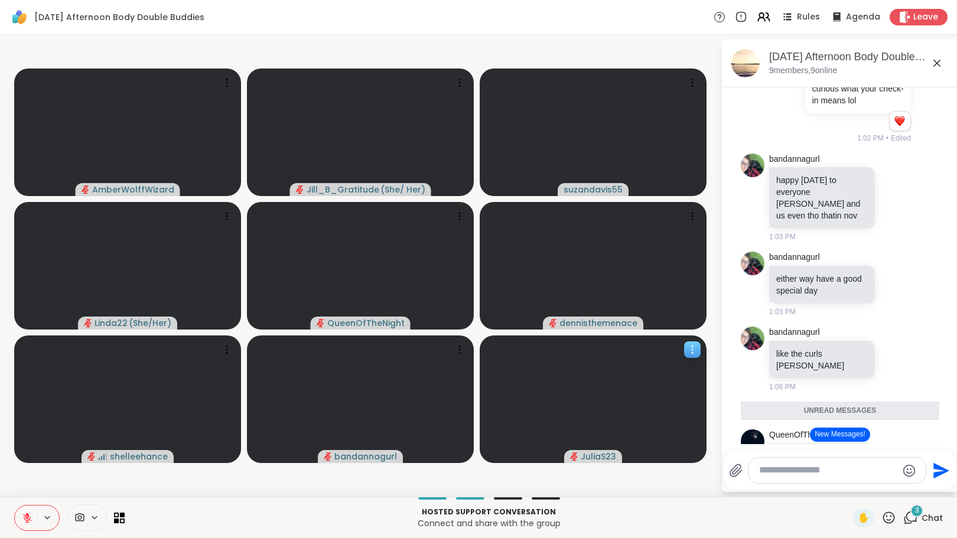
scroll to position [825, 0]
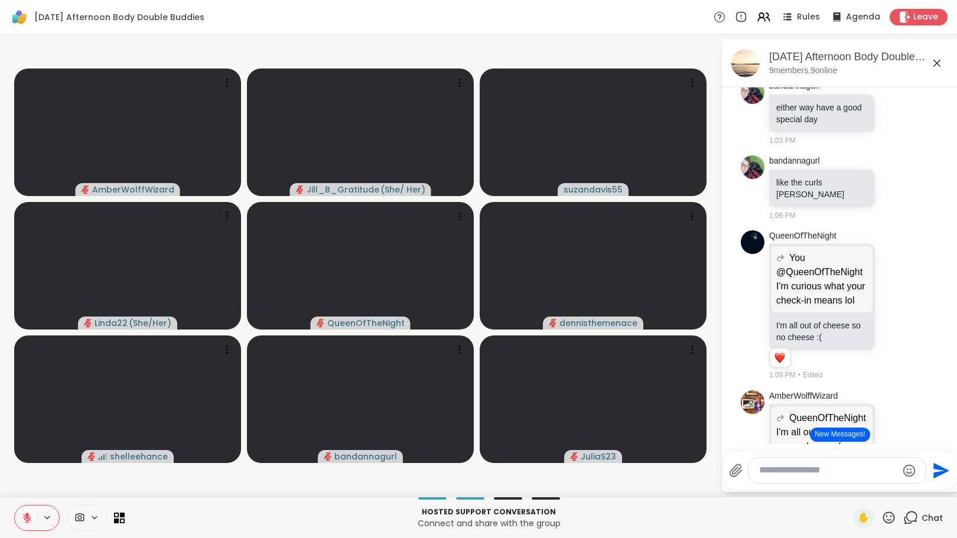
click at [831, 435] on button "New Messages!" at bounding box center [840, 435] width 60 height 14
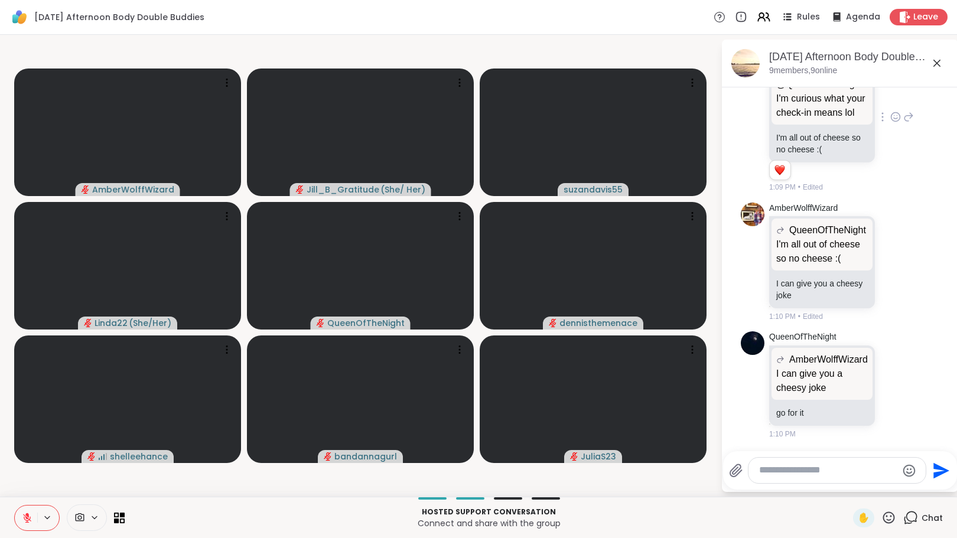
click at [890, 120] on icon at bounding box center [895, 117] width 11 height 12
drag, startPoint x: 905, startPoint y: 93, endPoint x: 929, endPoint y: 129, distance: 42.9
click at [916, 93] on div "Select Reaction: Sad" at bounding box center [921, 98] width 11 height 11
drag, startPoint x: 954, startPoint y: 341, endPoint x: 952, endPoint y: 392, distance: 50.8
click at [947, 392] on html "Monday Afternoon Body Double Buddies Rules Agenda Leave AmberWolffWizard Jill_B…" at bounding box center [478, 269] width 957 height 538
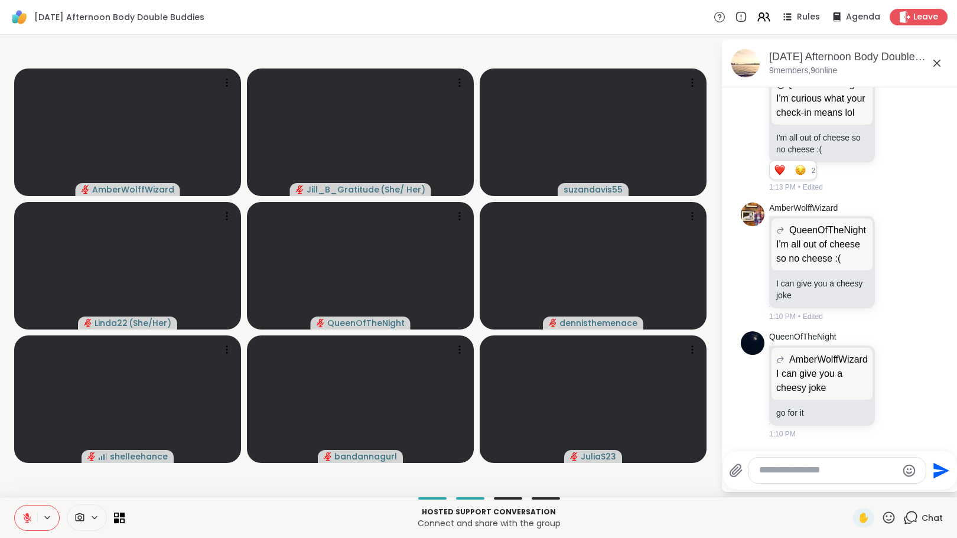
click at [777, 468] on textarea "Type your message" at bounding box center [828, 470] width 138 height 12
type textarea "*"
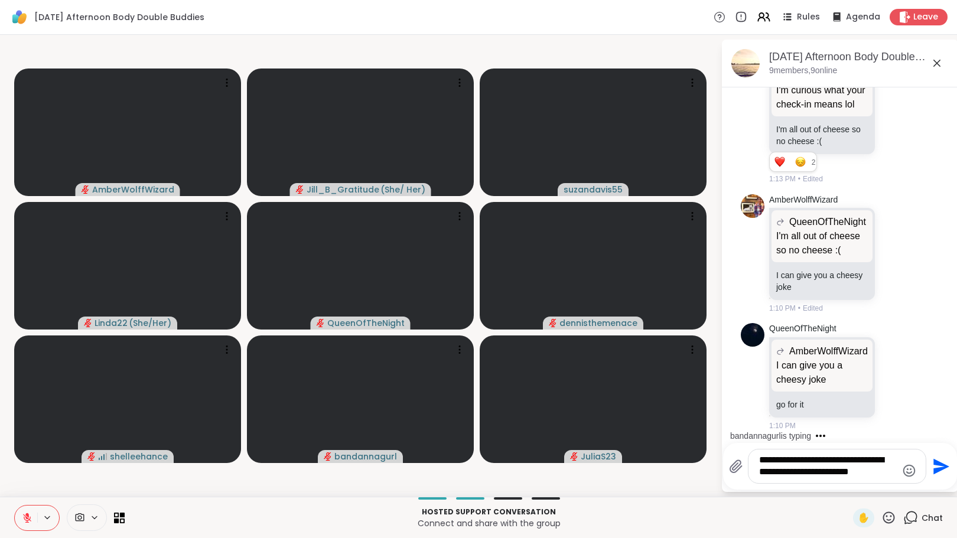
type textarea "**********"
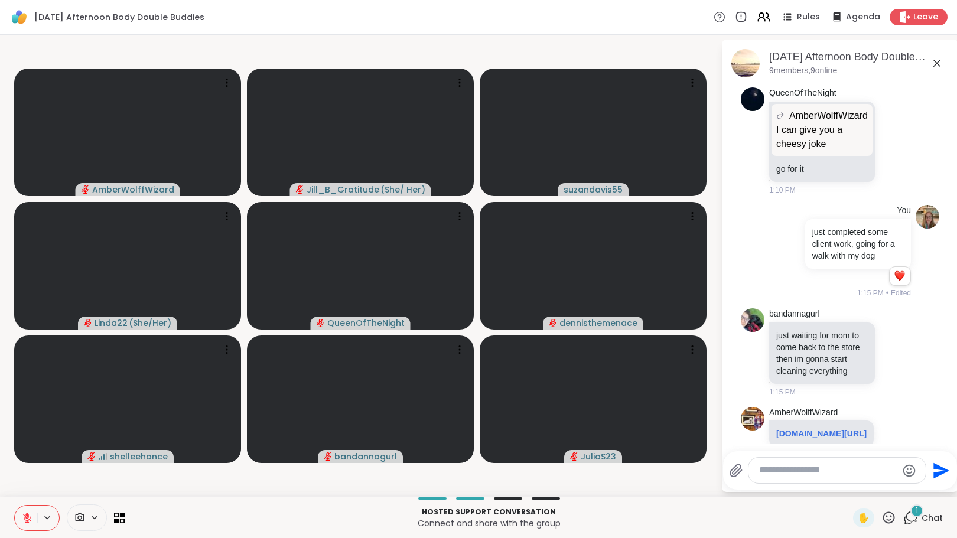
scroll to position [1372, 0]
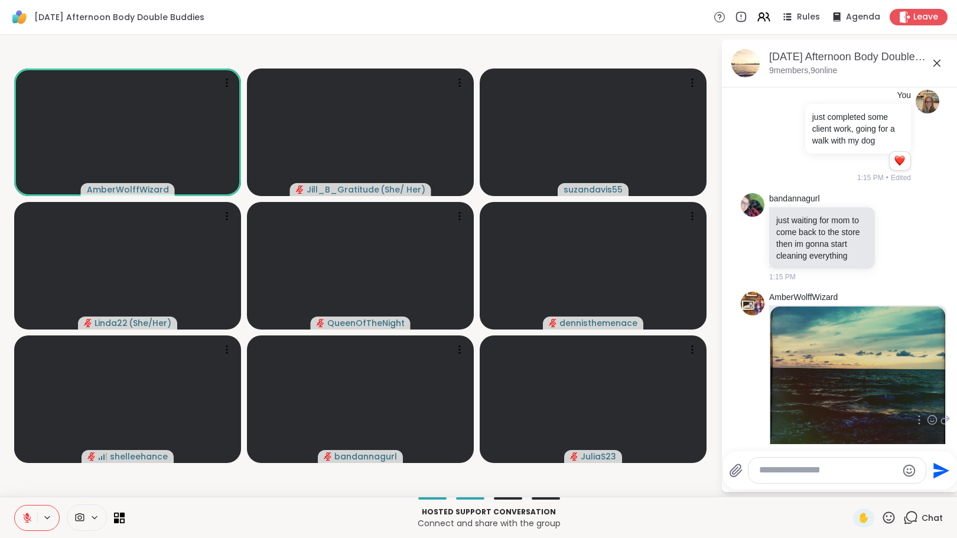
drag, startPoint x: 948, startPoint y: 367, endPoint x: 932, endPoint y: 419, distance: 54.4
click at [928, 422] on html "Monday Afternoon Body Double Buddies Rules Agenda Leave AmberWolffWizard Jill_B…" at bounding box center [478, 269] width 957 height 538
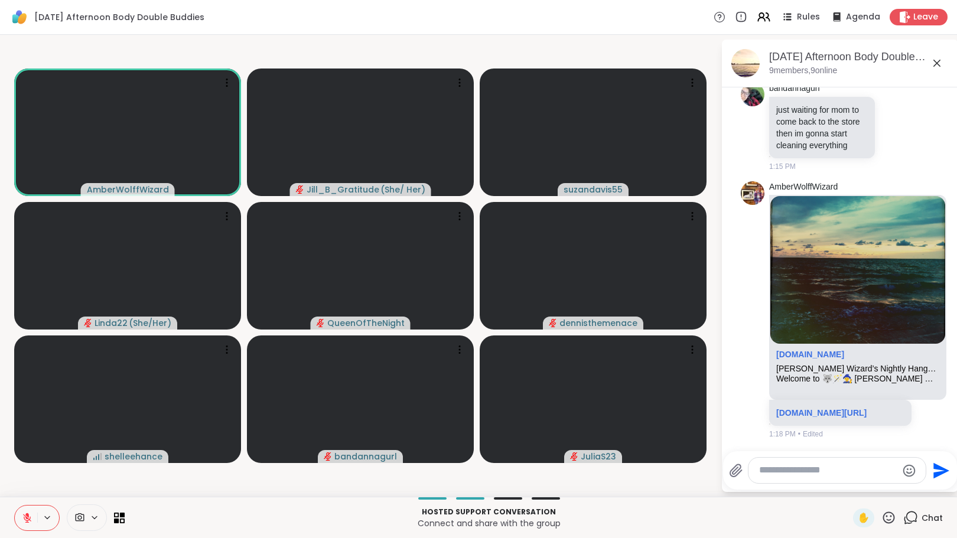
scroll to position [1565, 0]
click at [813, 408] on link "sharewellnow.com/session/71912bec-e2d6-4c2f-9f6b-fc5fb19a068c" at bounding box center [821, 412] width 90 height 9
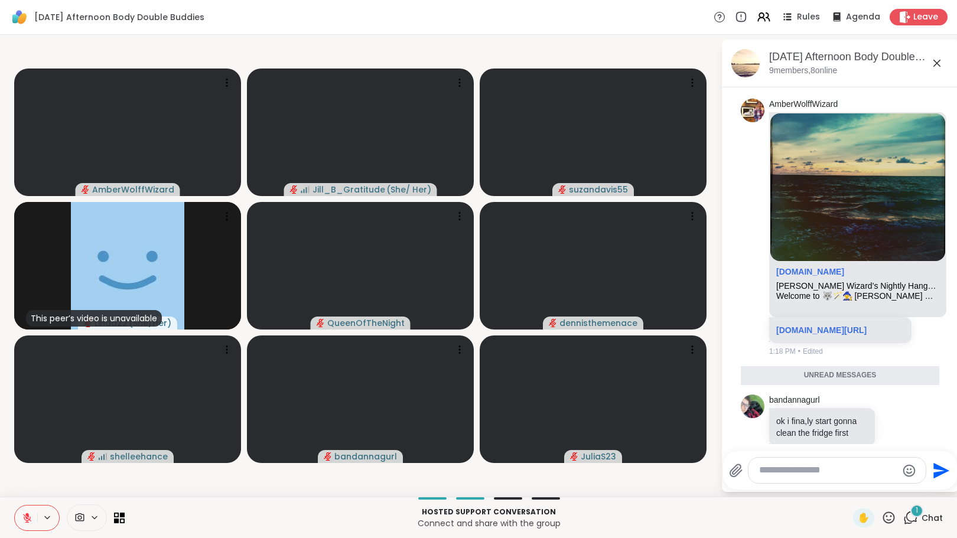
scroll to position [1680, 0]
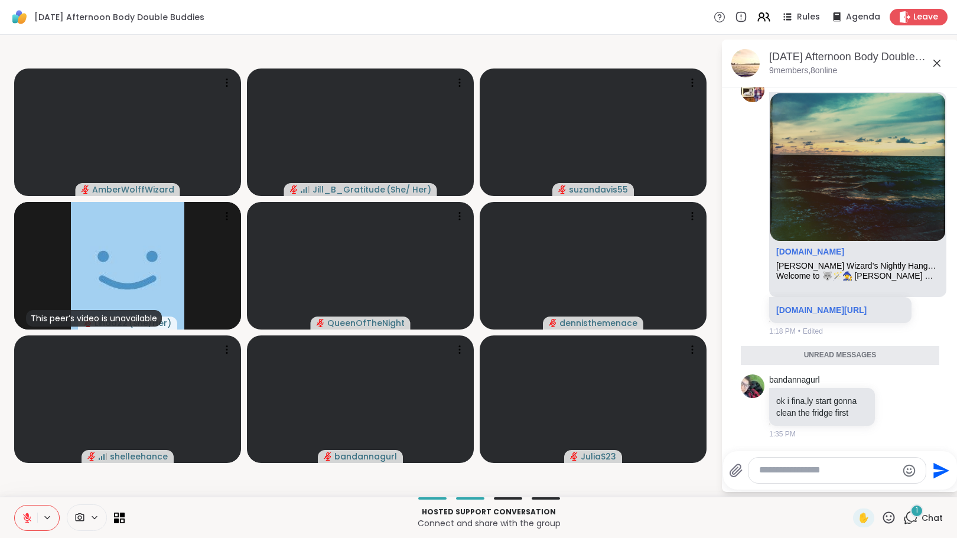
click at [900, 507] on div "Hosted support conversation Connect and share with the group ✋ 1 Chat" at bounding box center [478, 517] width 957 height 41
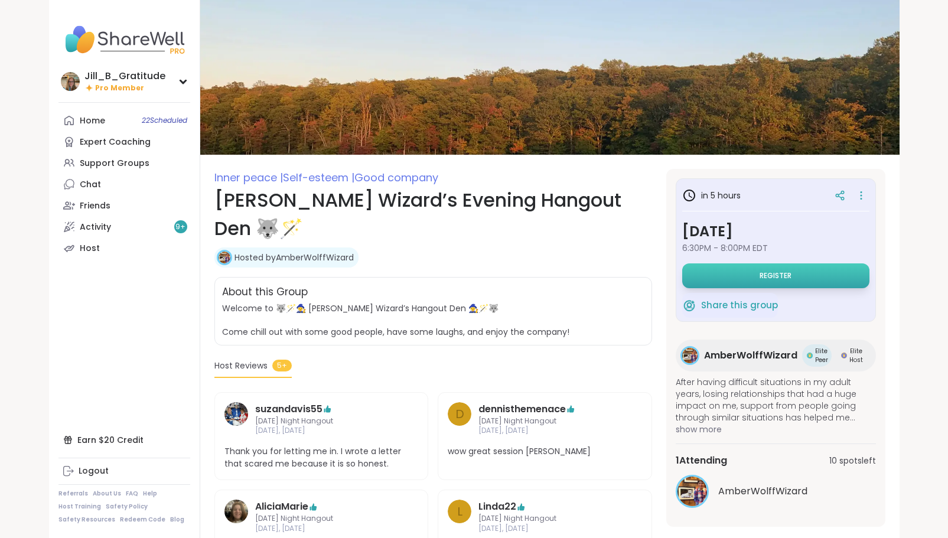
click at [756, 279] on button "Register" at bounding box center [775, 275] width 187 height 25
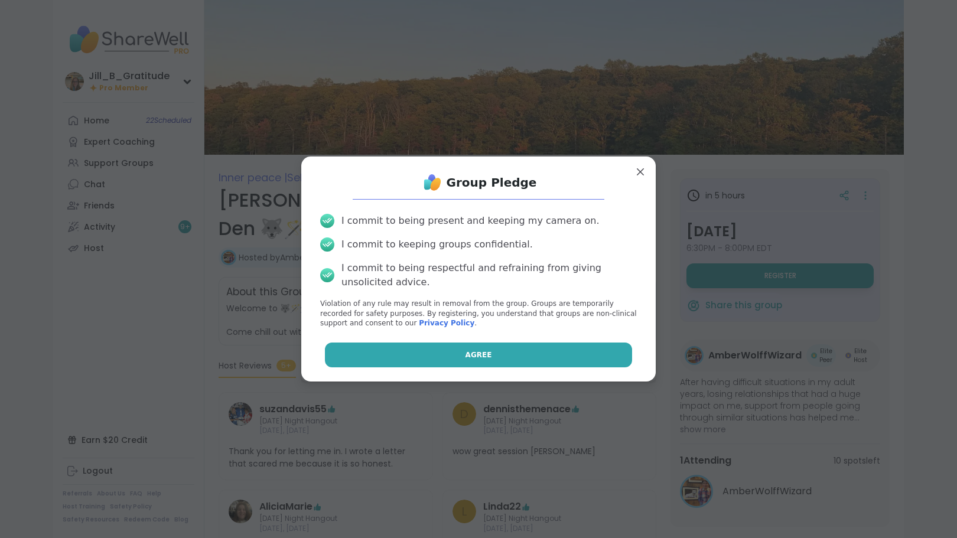
click at [449, 357] on button "Agree" at bounding box center [479, 354] width 308 height 25
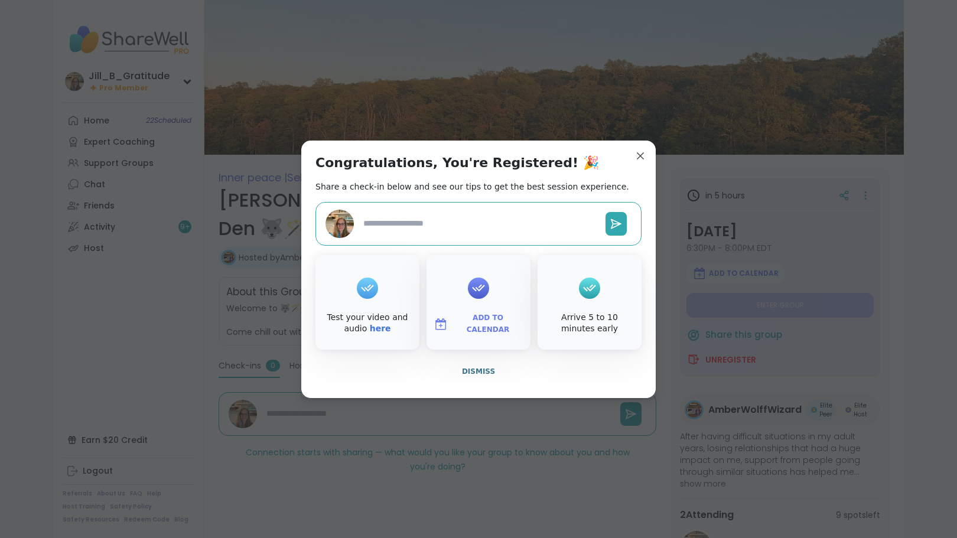
click at [481, 327] on span "Add to Calendar" at bounding box center [487, 323] width 71 height 23
click at [489, 220] on button "Google Calendar" at bounding box center [478, 217] width 90 height 26
type textarea "*"
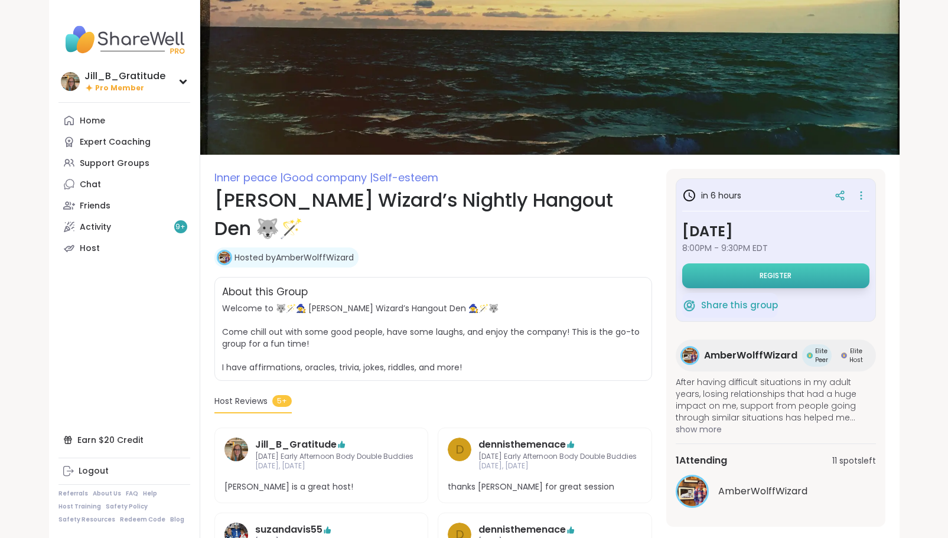
click at [743, 254] on span "8:00PM - 9:30PM EDT" at bounding box center [775, 248] width 187 height 12
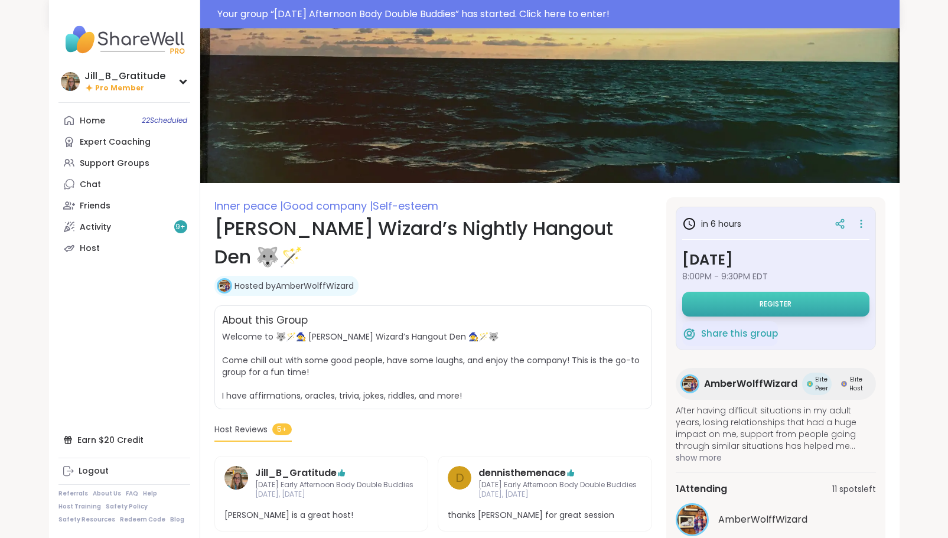
click at [759, 303] on button "Register" at bounding box center [775, 304] width 187 height 25
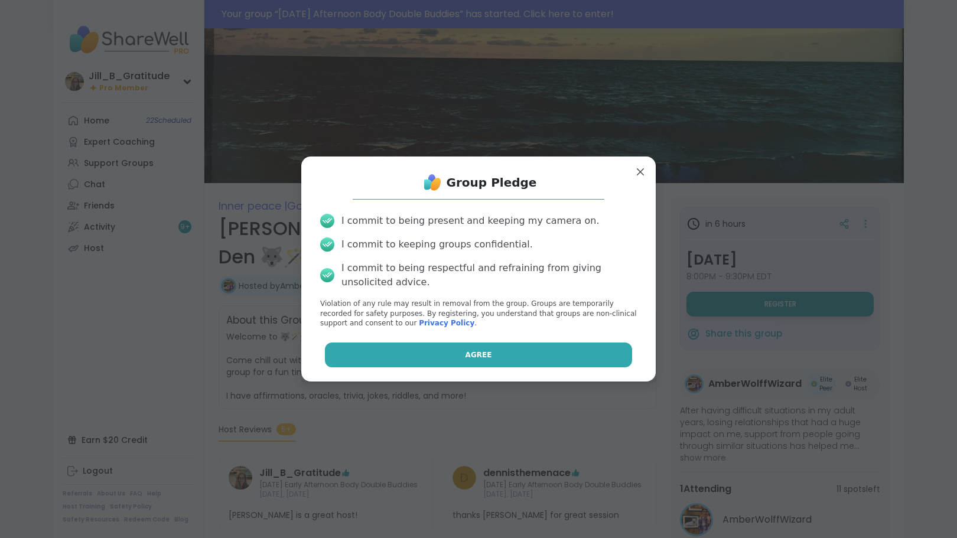
click at [537, 358] on button "Agree" at bounding box center [479, 354] width 308 height 25
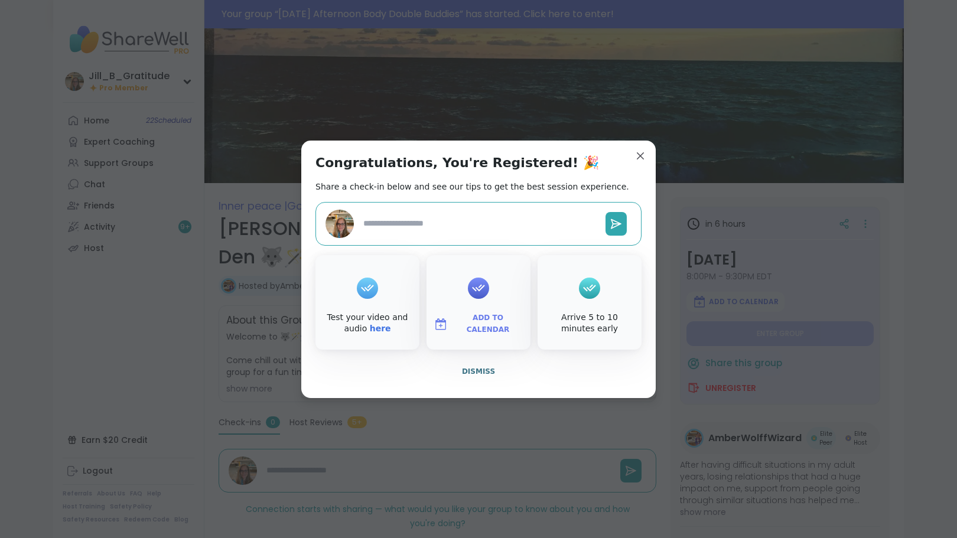
click at [492, 325] on span "Add to Calendar" at bounding box center [487, 323] width 71 height 23
click at [479, 226] on button "Google Calendar" at bounding box center [478, 217] width 90 height 26
type textarea "*"
